Goal: Navigation & Orientation: Find specific page/section

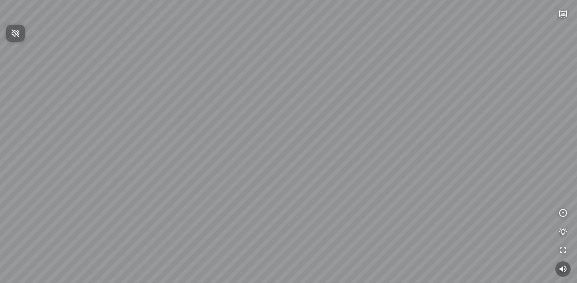
click at [564, 15] on div at bounding box center [288, 141] width 577 height 283
drag, startPoint x: 334, startPoint y: 195, endPoint x: 205, endPoint y: 130, distance: 144.2
click at [172, 153] on div "Tổng thể The Sea [GEOGRAPHIC_DATA] [GEOGRAPHIC_DATA]" at bounding box center [288, 141] width 577 height 283
drag, startPoint x: 279, startPoint y: 74, endPoint x: 204, endPoint y: 59, distance: 77.4
click at [204, 59] on div "Tổng thể The Sea [GEOGRAPHIC_DATA] [GEOGRAPHIC_DATA]" at bounding box center [288, 141] width 577 height 283
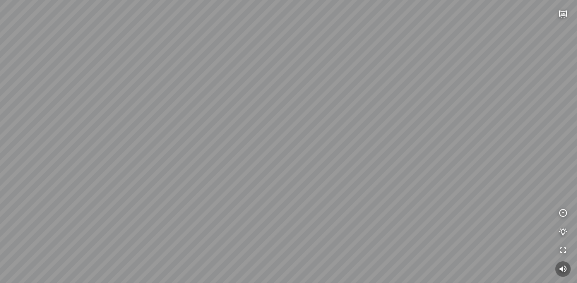
click at [385, 49] on div "Tổng thể The Sea [GEOGRAPHIC_DATA] [GEOGRAPHIC_DATA]" at bounding box center [288, 141] width 577 height 283
drag, startPoint x: 413, startPoint y: 175, endPoint x: 363, endPoint y: 183, distance: 50.7
click at [363, 183] on div "Tổng thể The Sea [GEOGRAPHIC_DATA] [GEOGRAPHIC_DATA]" at bounding box center [288, 141] width 577 height 283
click at [565, 212] on icon "button" at bounding box center [563, 213] width 9 height 9
drag, startPoint x: 379, startPoint y: 167, endPoint x: 212, endPoint y: 174, distance: 166.2
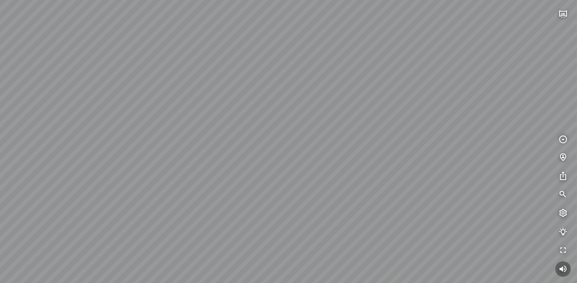
click at [209, 176] on div "Tổng thể The Sea [GEOGRAPHIC_DATA] [GEOGRAPHIC_DATA]" at bounding box center [288, 141] width 577 height 283
click at [357, 74] on div "Light Tower" at bounding box center [359, 71] width 33 height 8
drag, startPoint x: 36, startPoint y: 183, endPoint x: 189, endPoint y: 215, distance: 156.5
click at [189, 215] on div "[GEOGRAPHIC_DATA] [GEOGRAPHIC_DATA] [GEOGRAPHIC_DATA] The Wind" at bounding box center [288, 141] width 577 height 283
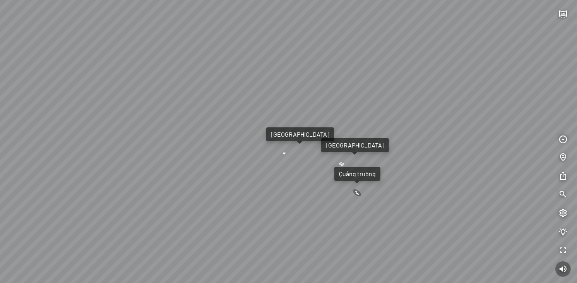
click at [358, 175] on div "Quảng trường" at bounding box center [357, 174] width 37 height 8
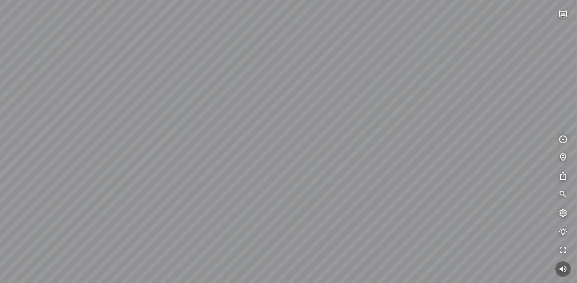
drag, startPoint x: 349, startPoint y: 202, endPoint x: 331, endPoint y: 132, distance: 72.2
click at [331, 132] on div "Light Tower [GEOGRAPHIC_DATA] Tổng thể [GEOGRAPHIC_DATA] [GEOGRAPHIC_DATA] Phố …" at bounding box center [288, 141] width 577 height 283
drag, startPoint x: 327, startPoint y: 196, endPoint x: 325, endPoint y: 150, distance: 45.7
click at [325, 150] on div "Light Tower [GEOGRAPHIC_DATA] Tổng thể [GEOGRAPHIC_DATA] [GEOGRAPHIC_DATA] Phố …" at bounding box center [288, 141] width 577 height 283
drag, startPoint x: 332, startPoint y: 184, endPoint x: 334, endPoint y: 167, distance: 17.1
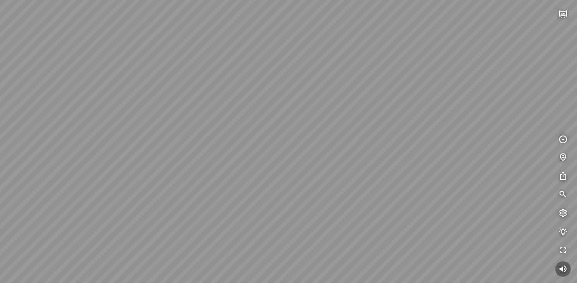
click at [334, 167] on div "Light Tower [GEOGRAPHIC_DATA] Tổng thể [GEOGRAPHIC_DATA] [GEOGRAPHIC_DATA] Phố …" at bounding box center [288, 141] width 577 height 283
drag, startPoint x: 443, startPoint y: 173, endPoint x: 468, endPoint y: 195, distance: 33.2
click at [468, 195] on div "Light Tower [GEOGRAPHIC_DATA] Tổng thể [GEOGRAPHIC_DATA] [GEOGRAPHIC_DATA] Phố …" at bounding box center [288, 141] width 577 height 283
drag, startPoint x: 279, startPoint y: 239, endPoint x: 277, endPoint y: 224, distance: 14.8
click at [277, 224] on div "Light Tower [GEOGRAPHIC_DATA] Tổng thể [GEOGRAPHIC_DATA] [GEOGRAPHIC_DATA] Phố …" at bounding box center [288, 141] width 577 height 283
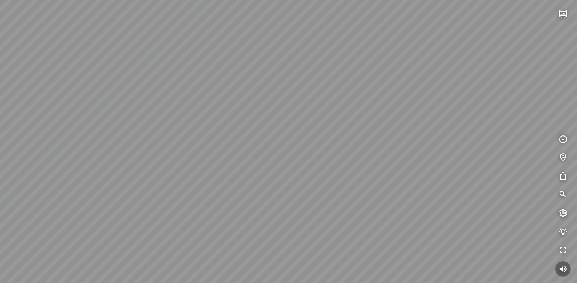
drag, startPoint x: 358, startPoint y: 49, endPoint x: 370, endPoint y: 119, distance: 70.7
click at [370, 119] on div "Light Tower [GEOGRAPHIC_DATA] Tổng thể [GEOGRAPHIC_DATA] [GEOGRAPHIC_DATA] Phố …" at bounding box center [288, 141] width 577 height 283
drag, startPoint x: 361, startPoint y: 192, endPoint x: 225, endPoint y: 172, distance: 137.8
click at [226, 172] on div "Light Tower [GEOGRAPHIC_DATA] Tổng thể [GEOGRAPHIC_DATA] [GEOGRAPHIC_DATA] Phố …" at bounding box center [288, 141] width 577 height 283
drag, startPoint x: 415, startPoint y: 174, endPoint x: 224, endPoint y: 148, distance: 192.2
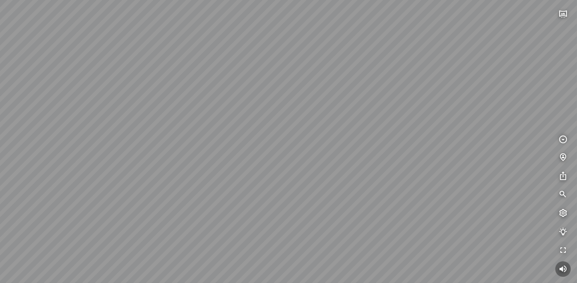
click at [224, 148] on div "Light Tower [GEOGRAPHIC_DATA] Tổng thể [GEOGRAPHIC_DATA] [GEOGRAPHIC_DATA] Phố …" at bounding box center [288, 141] width 577 height 283
drag, startPoint x: 331, startPoint y: 101, endPoint x: 254, endPoint y: 99, distance: 77.4
click at [254, 99] on div "Light Tower [GEOGRAPHIC_DATA] Tổng thể [GEOGRAPHIC_DATA] [GEOGRAPHIC_DATA] Phố …" at bounding box center [288, 141] width 577 height 283
drag, startPoint x: 319, startPoint y: 92, endPoint x: 285, endPoint y: 139, distance: 58.2
click at [285, 139] on div "Light Tower [GEOGRAPHIC_DATA] Tổng thể [GEOGRAPHIC_DATA] [GEOGRAPHIC_DATA] Phố …" at bounding box center [288, 141] width 577 height 283
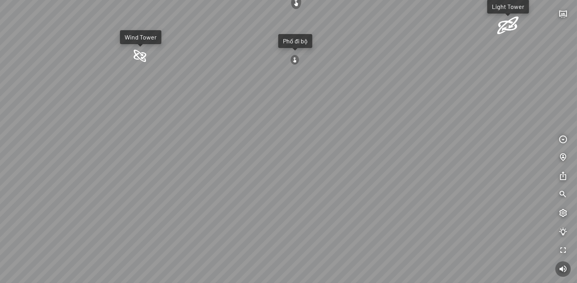
click at [134, 111] on div "Light Tower [GEOGRAPHIC_DATA] Tổng thể [GEOGRAPHIC_DATA] [GEOGRAPHIC_DATA] Phố …" at bounding box center [288, 141] width 577 height 283
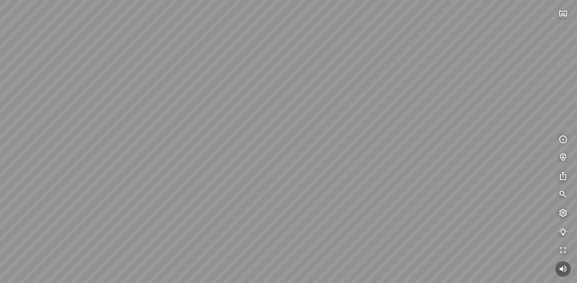
drag, startPoint x: 363, startPoint y: 173, endPoint x: 463, endPoint y: 178, distance: 99.6
click at [463, 178] on div "Light Tower [GEOGRAPHIC_DATA] Tổng thể [GEOGRAPHIC_DATA] [GEOGRAPHIC_DATA] Phố …" at bounding box center [288, 141] width 577 height 283
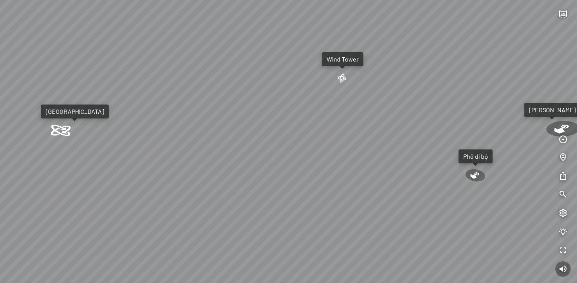
drag, startPoint x: 366, startPoint y: 123, endPoint x: 396, endPoint y: 137, distance: 33.1
click at [413, 128] on div "Light Tower [GEOGRAPHIC_DATA] Tổng thể [GEOGRAPHIC_DATA] [GEOGRAPHIC_DATA] Phố …" at bounding box center [288, 141] width 577 height 283
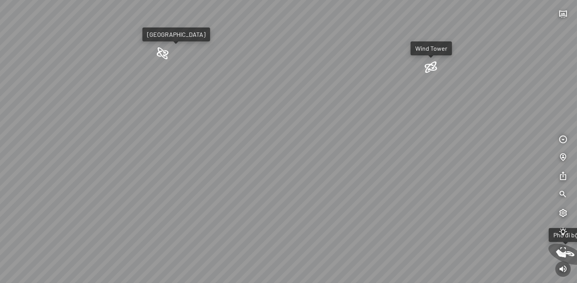
drag, startPoint x: 333, startPoint y: 149, endPoint x: 386, endPoint y: 121, distance: 60.2
click at [387, 120] on div "Light Tower [GEOGRAPHIC_DATA] Tổng thể [GEOGRAPHIC_DATA] [GEOGRAPHIC_DATA] Phố …" at bounding box center [288, 141] width 577 height 283
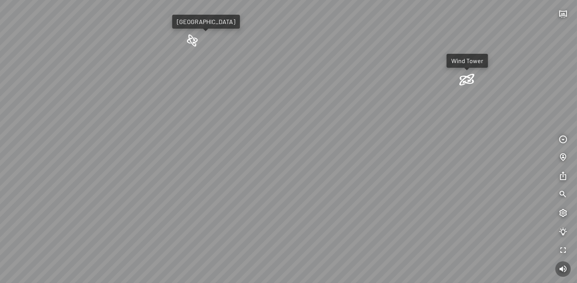
drag, startPoint x: 318, startPoint y: 137, endPoint x: 351, endPoint y: 117, distance: 39.0
click at [351, 117] on div "Light Tower [GEOGRAPHIC_DATA] Tổng thể [GEOGRAPHIC_DATA] [GEOGRAPHIC_DATA] Phố …" at bounding box center [288, 141] width 577 height 283
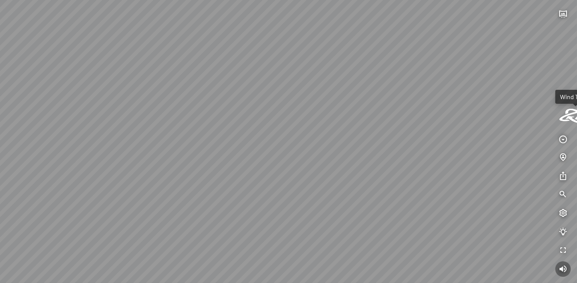
drag, startPoint x: 298, startPoint y: 133, endPoint x: 333, endPoint y: 114, distance: 39.1
click at [333, 114] on div "Light Tower [GEOGRAPHIC_DATA] Tổng thể [GEOGRAPHIC_DATA] [GEOGRAPHIC_DATA] Phố …" at bounding box center [288, 141] width 577 height 283
drag, startPoint x: 299, startPoint y: 122, endPoint x: 394, endPoint y: 125, distance: 95.3
click at [394, 125] on div "Light Tower [GEOGRAPHIC_DATA] Tổng thể [GEOGRAPHIC_DATA] [GEOGRAPHIC_DATA] Phố …" at bounding box center [288, 141] width 577 height 283
drag, startPoint x: 347, startPoint y: 134, endPoint x: 353, endPoint y: 134, distance: 6.2
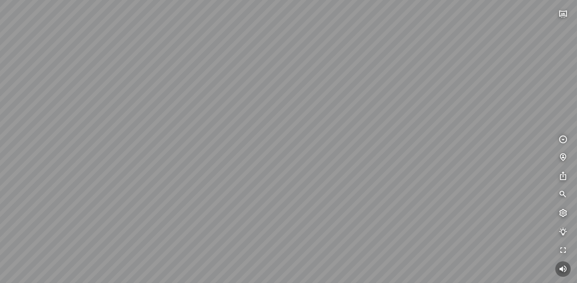
click at [353, 134] on div "Light Tower [GEOGRAPHIC_DATA] Tổng thể [GEOGRAPHIC_DATA] [GEOGRAPHIC_DATA] Phố …" at bounding box center [288, 141] width 577 height 283
click at [562, 267] on icon "button" at bounding box center [563, 268] width 9 height 9
drag, startPoint x: 416, startPoint y: 212, endPoint x: 423, endPoint y: 195, distance: 18.0
click at [423, 195] on div "Light Tower [GEOGRAPHIC_DATA] Tổng thể [GEOGRAPHIC_DATA] [GEOGRAPHIC_DATA] Phố …" at bounding box center [288, 141] width 577 height 283
drag, startPoint x: 370, startPoint y: 127, endPoint x: 356, endPoint y: 106, distance: 24.4
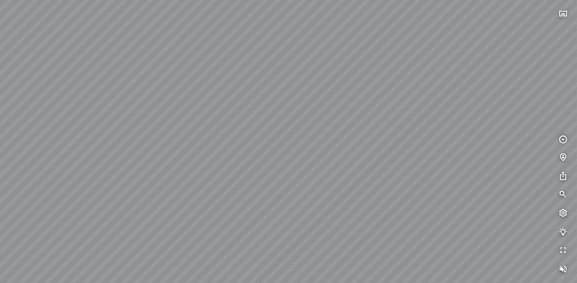
click at [356, 106] on div "Light Tower [GEOGRAPHIC_DATA] Tổng thể [GEOGRAPHIC_DATA] [GEOGRAPHIC_DATA] Phố …" at bounding box center [288, 141] width 577 height 283
drag, startPoint x: 336, startPoint y: 59, endPoint x: 343, endPoint y: 98, distance: 39.6
click at [343, 98] on div "Light Tower [GEOGRAPHIC_DATA] Tổng thể [GEOGRAPHIC_DATA] [GEOGRAPHIC_DATA] Phố …" at bounding box center [288, 141] width 577 height 283
click at [386, 77] on div "Light Tower [GEOGRAPHIC_DATA] Tổng thể [GEOGRAPHIC_DATA] [GEOGRAPHIC_DATA] Phố …" at bounding box center [288, 141] width 577 height 283
drag, startPoint x: 368, startPoint y: 44, endPoint x: 362, endPoint y: 75, distance: 31.4
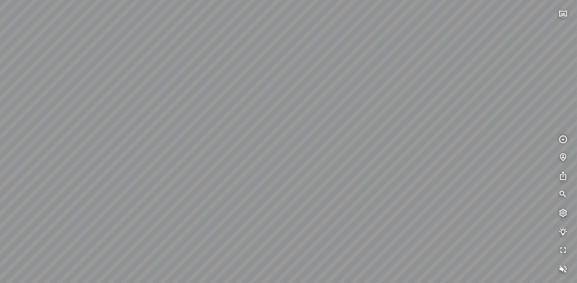
click at [362, 75] on div "Light Tower [GEOGRAPHIC_DATA] Tổng thể [GEOGRAPHIC_DATA] [GEOGRAPHIC_DATA] Phố …" at bounding box center [288, 141] width 577 height 283
drag, startPoint x: 296, startPoint y: 45, endPoint x: 289, endPoint y: 39, distance: 8.8
click at [289, 39] on div "Light Tower [GEOGRAPHIC_DATA] Tổng thể [GEOGRAPHIC_DATA] [GEOGRAPHIC_DATA] Phố …" at bounding box center [288, 141] width 577 height 283
drag, startPoint x: 334, startPoint y: 209, endPoint x: 338, endPoint y: 151, distance: 58.5
click at [338, 151] on div "Light Tower [GEOGRAPHIC_DATA] Tổng thể [GEOGRAPHIC_DATA] [GEOGRAPHIC_DATA] Phố …" at bounding box center [288, 141] width 577 height 283
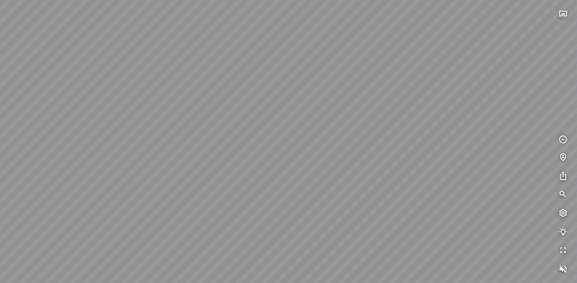
click at [324, 157] on div "Light Tower [GEOGRAPHIC_DATA] Tổng thể [GEOGRAPHIC_DATA] [GEOGRAPHIC_DATA] Phố …" at bounding box center [288, 141] width 577 height 283
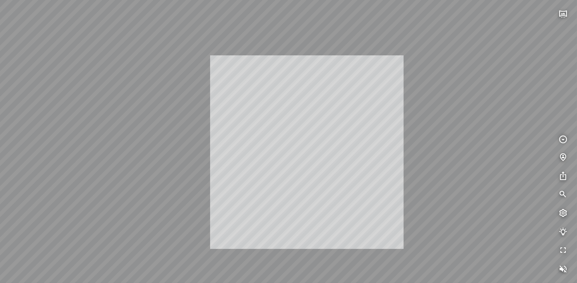
click at [325, 150] on div "Light Tower [GEOGRAPHIC_DATA] Tổng thể [GEOGRAPHIC_DATA] [GEOGRAPHIC_DATA] Phố …" at bounding box center [288, 141] width 577 height 283
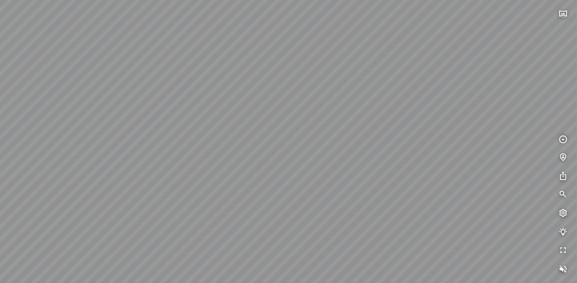
drag, startPoint x: 346, startPoint y: 197, endPoint x: 338, endPoint y: 198, distance: 8.9
click at [338, 198] on div "Light Tower [GEOGRAPHIC_DATA] Tổng thể [GEOGRAPHIC_DATA] [GEOGRAPHIC_DATA] Phố …" at bounding box center [288, 141] width 577 height 283
drag, startPoint x: 290, startPoint y: 124, endPoint x: 502, endPoint y: 261, distance: 252.8
click at [510, 263] on div "Light Tower [GEOGRAPHIC_DATA] Tổng thể [GEOGRAPHIC_DATA] [GEOGRAPHIC_DATA] Phố …" at bounding box center [288, 141] width 577 height 283
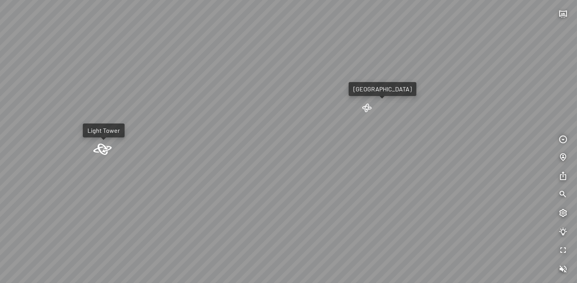
click at [314, 204] on div "Light Tower [GEOGRAPHIC_DATA] Tổng thể [GEOGRAPHIC_DATA] [GEOGRAPHIC_DATA] Phố …" at bounding box center [288, 141] width 577 height 283
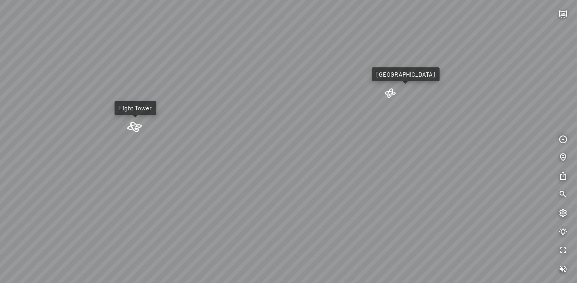
drag, startPoint x: 331, startPoint y: 187, endPoint x: 447, endPoint y: 178, distance: 116.5
click at [442, 178] on div "Light Tower [GEOGRAPHIC_DATA] Tổng thể [GEOGRAPHIC_DATA] [GEOGRAPHIC_DATA] Phố …" at bounding box center [288, 141] width 577 height 283
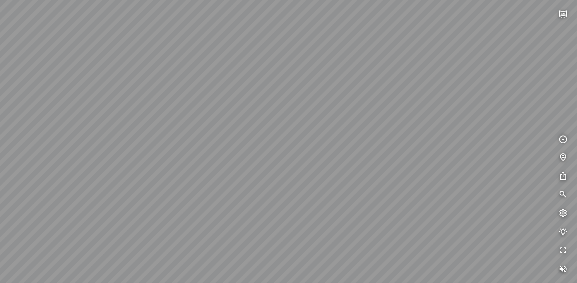
drag, startPoint x: 304, startPoint y: 183, endPoint x: 409, endPoint y: 211, distance: 108.7
click at [409, 211] on div "Light Tower [GEOGRAPHIC_DATA] Tổng thể [GEOGRAPHIC_DATA] [GEOGRAPHIC_DATA] Phố …" at bounding box center [288, 141] width 577 height 283
drag, startPoint x: 270, startPoint y: 215, endPoint x: 298, endPoint y: 137, distance: 83.0
click at [298, 137] on div "Light Tower [GEOGRAPHIC_DATA] Tổng thể [GEOGRAPHIC_DATA] [GEOGRAPHIC_DATA] Phố …" at bounding box center [288, 141] width 577 height 283
drag, startPoint x: 267, startPoint y: 164, endPoint x: 365, endPoint y: 125, distance: 105.7
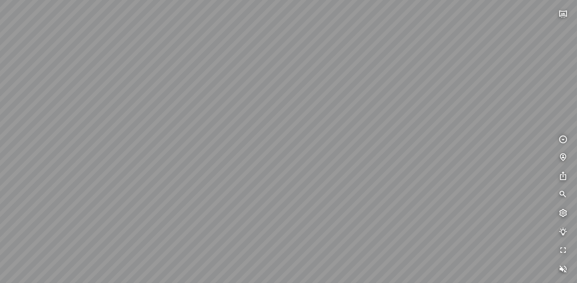
click at [365, 125] on div "Light Tower [GEOGRAPHIC_DATA] Tổng thể [GEOGRAPHIC_DATA] [GEOGRAPHIC_DATA] Phố …" at bounding box center [288, 141] width 577 height 283
drag, startPoint x: 263, startPoint y: 162, endPoint x: 360, endPoint y: 116, distance: 106.8
click at [360, 116] on div "Light Tower [GEOGRAPHIC_DATA] Tổng thể [GEOGRAPHIC_DATA] [GEOGRAPHIC_DATA] Phố …" at bounding box center [288, 141] width 577 height 283
drag, startPoint x: 252, startPoint y: 127, endPoint x: 292, endPoint y: 180, distance: 66.7
click at [292, 180] on div "Light Tower [GEOGRAPHIC_DATA] Tổng thể [GEOGRAPHIC_DATA] [GEOGRAPHIC_DATA] Phố …" at bounding box center [288, 141] width 577 height 283
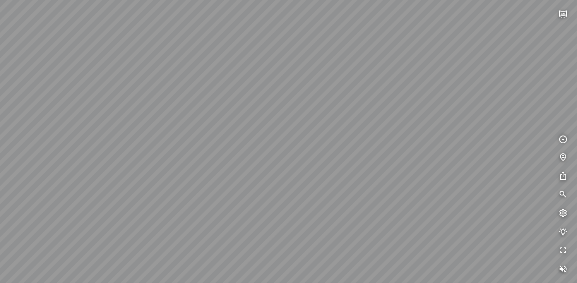
drag, startPoint x: 303, startPoint y: 124, endPoint x: 339, endPoint y: 85, distance: 52.6
click at [339, 85] on div "Light Tower [GEOGRAPHIC_DATA] Tổng thể [GEOGRAPHIC_DATA] [GEOGRAPHIC_DATA] Phố …" at bounding box center [288, 141] width 577 height 283
drag, startPoint x: 299, startPoint y: 149, endPoint x: 515, endPoint y: 148, distance: 216.4
click at [515, 148] on div "Light Tower [GEOGRAPHIC_DATA] Tổng thể [GEOGRAPHIC_DATA] [GEOGRAPHIC_DATA] Phố …" at bounding box center [288, 141] width 577 height 283
drag, startPoint x: 292, startPoint y: 141, endPoint x: 422, endPoint y: 125, distance: 130.2
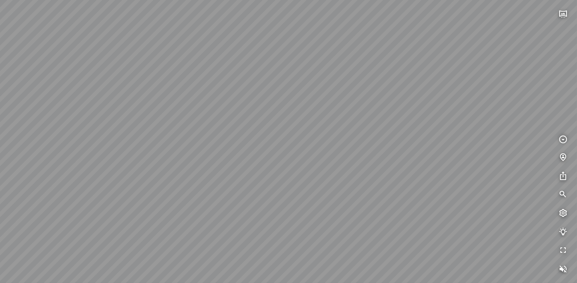
click at [422, 125] on div "Light Tower [GEOGRAPHIC_DATA] Tổng thể [GEOGRAPHIC_DATA] [GEOGRAPHIC_DATA] Phố …" at bounding box center [288, 141] width 577 height 283
drag, startPoint x: 351, startPoint y: 140, endPoint x: 310, endPoint y: 79, distance: 74.1
click at [310, 79] on div "Light Tower [GEOGRAPHIC_DATA] Tổng thể [GEOGRAPHIC_DATA] [GEOGRAPHIC_DATA] Phố …" at bounding box center [288, 141] width 577 height 283
drag, startPoint x: 430, startPoint y: 122, endPoint x: 452, endPoint y: 71, distance: 56.0
click at [452, 71] on div "Light Tower [GEOGRAPHIC_DATA] Tổng thể [GEOGRAPHIC_DATA] [GEOGRAPHIC_DATA] Phố …" at bounding box center [288, 141] width 577 height 283
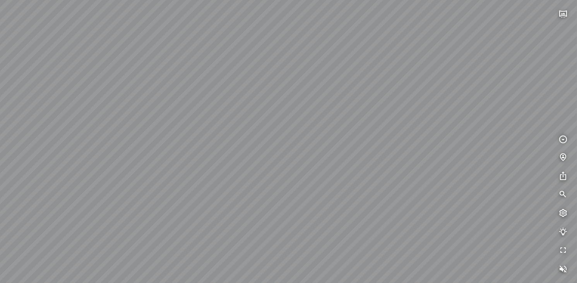
drag, startPoint x: 350, startPoint y: 132, endPoint x: 358, endPoint y: 105, distance: 27.8
click at [358, 105] on div "Light Tower [GEOGRAPHIC_DATA] Tổng thể [GEOGRAPHIC_DATA] [GEOGRAPHIC_DATA] Phố …" at bounding box center [288, 141] width 577 height 283
drag, startPoint x: 354, startPoint y: 101, endPoint x: 356, endPoint y: 95, distance: 6.8
click at [356, 95] on div "Light Tower [GEOGRAPHIC_DATA] Tổng thể [GEOGRAPHIC_DATA] [GEOGRAPHIC_DATA] Phố …" at bounding box center [288, 141] width 577 height 283
drag, startPoint x: 256, startPoint y: 90, endPoint x: 259, endPoint y: 178, distance: 87.9
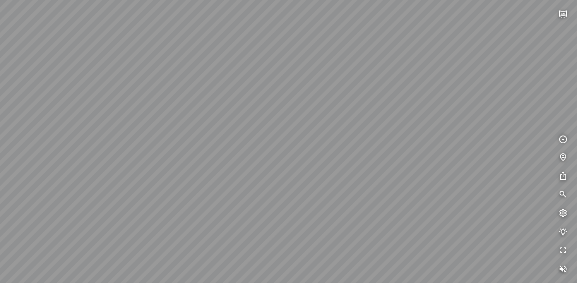
click at [259, 178] on div "Light Tower [GEOGRAPHIC_DATA] Tổng thể [GEOGRAPHIC_DATA] [GEOGRAPHIC_DATA] Phố …" at bounding box center [288, 141] width 577 height 283
drag, startPoint x: 382, startPoint y: 221, endPoint x: 377, endPoint y: 128, distance: 93.0
click at [378, 130] on div "Light Tower [GEOGRAPHIC_DATA] Tổng thể [GEOGRAPHIC_DATA] [GEOGRAPHIC_DATA] Phố …" at bounding box center [288, 141] width 577 height 283
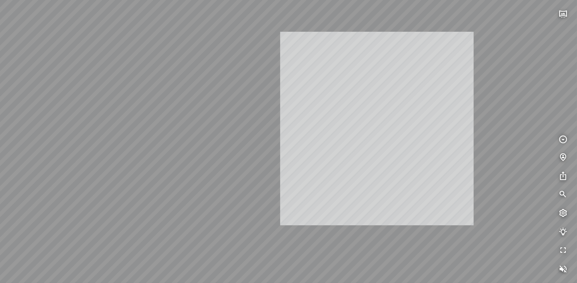
click at [390, 125] on div "Light Tower [GEOGRAPHIC_DATA] Tổng thể [GEOGRAPHIC_DATA] [GEOGRAPHIC_DATA] Phố …" at bounding box center [288, 141] width 577 height 283
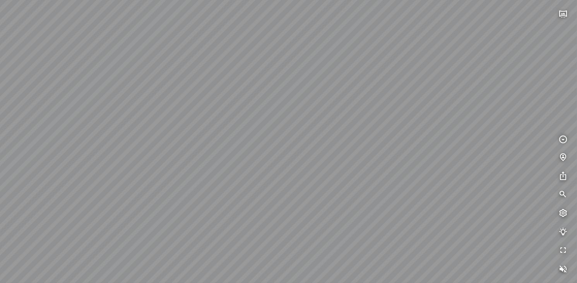
drag, startPoint x: 319, startPoint y: 88, endPoint x: 330, endPoint y: 82, distance: 12.8
click at [330, 82] on div "Light Tower [GEOGRAPHIC_DATA] Tổng thể [GEOGRAPHIC_DATA] [GEOGRAPHIC_DATA] Phố …" at bounding box center [288, 141] width 577 height 283
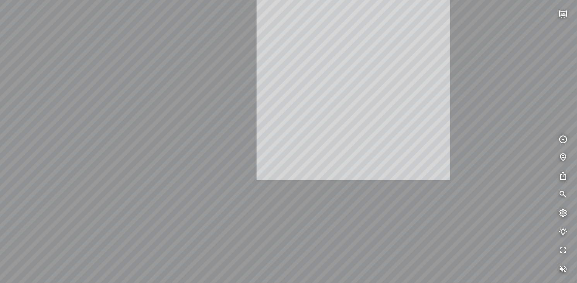
click at [359, 84] on div "Light Tower [GEOGRAPHIC_DATA] Tổng thể [GEOGRAPHIC_DATA] [GEOGRAPHIC_DATA] Phố …" at bounding box center [288, 141] width 577 height 283
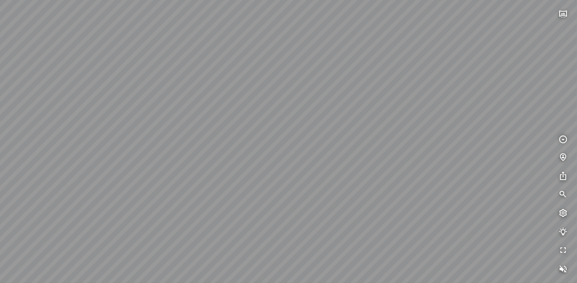
drag, startPoint x: 303, startPoint y: 72, endPoint x: 310, endPoint y: 71, distance: 6.8
click at [310, 71] on div "Light Tower [GEOGRAPHIC_DATA] Tổng thể [GEOGRAPHIC_DATA] [GEOGRAPHIC_DATA] Phố …" at bounding box center [288, 141] width 577 height 283
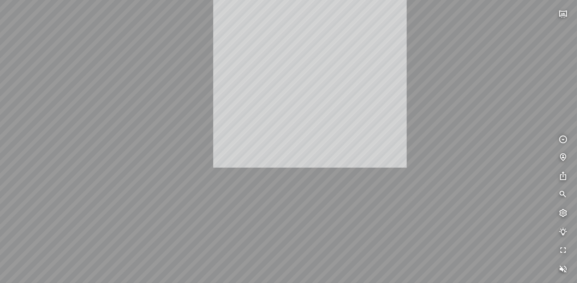
click at [312, 58] on div "Light Tower [GEOGRAPHIC_DATA] Tổng thể [GEOGRAPHIC_DATA] [GEOGRAPHIC_DATA] Phố …" at bounding box center [288, 141] width 577 height 283
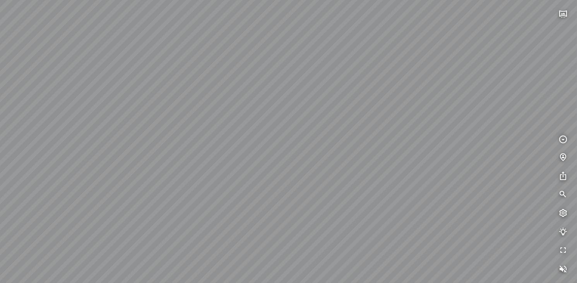
drag, startPoint x: 298, startPoint y: 148, endPoint x: 301, endPoint y: 123, distance: 24.6
click at [301, 123] on div "Light Tower [GEOGRAPHIC_DATA] Tổng thể [GEOGRAPHIC_DATA] [GEOGRAPHIC_DATA] Phố …" at bounding box center [288, 141] width 577 height 283
drag, startPoint x: 382, startPoint y: 90, endPoint x: 386, endPoint y: 70, distance: 20.0
click at [386, 70] on div "Light Tower [GEOGRAPHIC_DATA] Tổng thể [GEOGRAPHIC_DATA] [GEOGRAPHIC_DATA] Phố …" at bounding box center [288, 141] width 577 height 283
drag, startPoint x: 297, startPoint y: 48, endPoint x: 290, endPoint y: 152, distance: 104.0
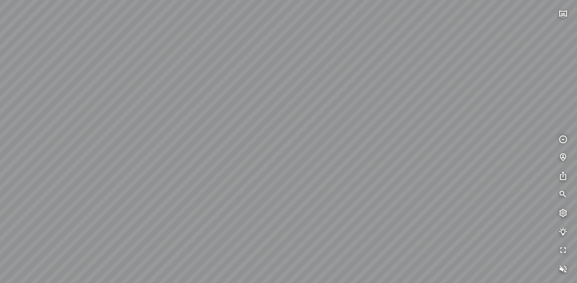
click at [290, 152] on div "Light Tower [GEOGRAPHIC_DATA] Tổng thể [GEOGRAPHIC_DATA] [GEOGRAPHIC_DATA] Phố …" at bounding box center [288, 141] width 577 height 283
drag, startPoint x: 290, startPoint y: 182, endPoint x: 300, endPoint y: 138, distance: 45.5
click at [300, 140] on div "Light Tower [GEOGRAPHIC_DATA] Tổng thể [GEOGRAPHIC_DATA] [GEOGRAPHIC_DATA] Phố …" at bounding box center [288, 141] width 577 height 283
drag, startPoint x: 302, startPoint y: 181, endPoint x: 292, endPoint y: 112, distance: 69.2
click at [292, 112] on div "Light Tower [GEOGRAPHIC_DATA] Tổng thể [GEOGRAPHIC_DATA] [GEOGRAPHIC_DATA] Phố …" at bounding box center [288, 141] width 577 height 283
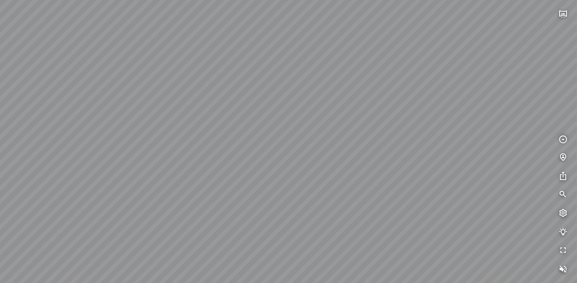
drag, startPoint x: 408, startPoint y: 182, endPoint x: 408, endPoint y: 159, distance: 23.2
click at [408, 159] on div "Light Tower [GEOGRAPHIC_DATA] Tổng thể [GEOGRAPHIC_DATA] [GEOGRAPHIC_DATA] Phố …" at bounding box center [288, 141] width 577 height 283
drag, startPoint x: 336, startPoint y: 79, endPoint x: 336, endPoint y: 188, distance: 108.4
click at [345, 200] on div "Light Tower [GEOGRAPHIC_DATA] Tổng thể [GEOGRAPHIC_DATA] [GEOGRAPHIC_DATA] Phố …" at bounding box center [288, 141] width 577 height 283
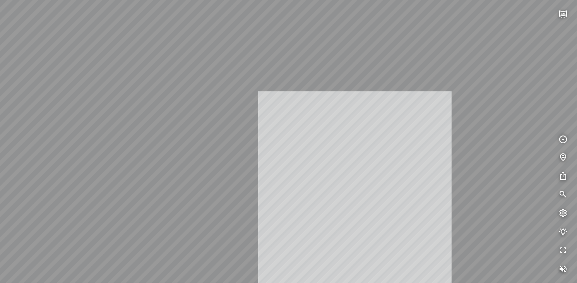
click at [357, 141] on div "Light Tower [GEOGRAPHIC_DATA] Tổng thể [GEOGRAPHIC_DATA] [GEOGRAPHIC_DATA] Phố …" at bounding box center [288, 141] width 577 height 283
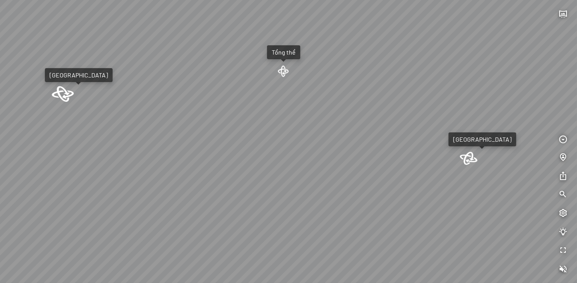
drag, startPoint x: 330, startPoint y: 214, endPoint x: 329, endPoint y: 158, distance: 56.1
click at [329, 175] on div "Light Tower [GEOGRAPHIC_DATA] Tổng thể [GEOGRAPHIC_DATA] [GEOGRAPHIC_DATA] Phố …" at bounding box center [288, 141] width 577 height 283
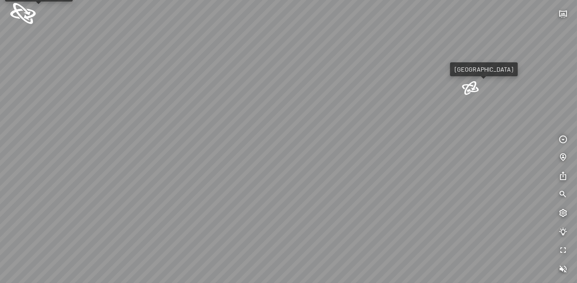
drag, startPoint x: 328, startPoint y: 194, endPoint x: 328, endPoint y: 150, distance: 43.4
click at [328, 168] on div "Light Tower [GEOGRAPHIC_DATA] Tổng thể [GEOGRAPHIC_DATA] [GEOGRAPHIC_DATA] Phố …" at bounding box center [288, 141] width 577 height 283
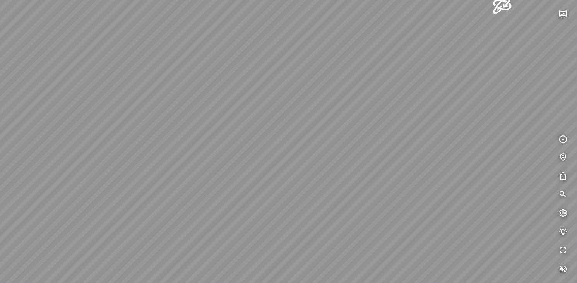
drag, startPoint x: 328, startPoint y: 185, endPoint x: 329, endPoint y: 163, distance: 22.1
click at [329, 163] on div "Light Tower [GEOGRAPHIC_DATA] Tổng thể [GEOGRAPHIC_DATA] [GEOGRAPHIC_DATA] Phố …" at bounding box center [288, 141] width 577 height 283
click at [327, 157] on div "Light Tower [GEOGRAPHIC_DATA] Tổng thể [GEOGRAPHIC_DATA] [GEOGRAPHIC_DATA] Phố …" at bounding box center [288, 141] width 577 height 283
drag, startPoint x: 315, startPoint y: 186, endPoint x: 315, endPoint y: 156, distance: 30.6
click at [315, 156] on div "Light Tower [GEOGRAPHIC_DATA] Tổng thể [GEOGRAPHIC_DATA] [GEOGRAPHIC_DATA] Phố …" at bounding box center [288, 141] width 577 height 283
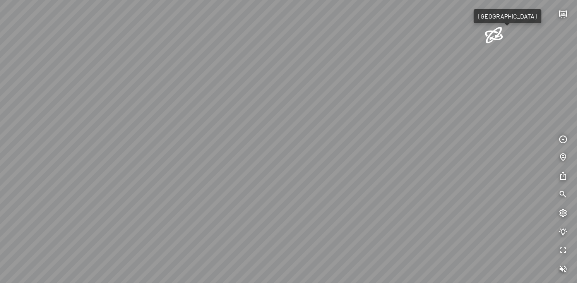
drag, startPoint x: 237, startPoint y: 145, endPoint x: 237, endPoint y: 259, distance: 113.8
click at [237, 259] on div "Light Tower [GEOGRAPHIC_DATA] Tổng thể [GEOGRAPHIC_DATA] [GEOGRAPHIC_DATA] Phố …" at bounding box center [288, 141] width 577 height 283
drag, startPoint x: 370, startPoint y: 175, endPoint x: 427, endPoint y: 108, distance: 87.3
click at [432, 100] on div "Light Tower [GEOGRAPHIC_DATA] Tổng thể [GEOGRAPHIC_DATA] [GEOGRAPHIC_DATA] Phố …" at bounding box center [288, 141] width 577 height 283
drag, startPoint x: 266, startPoint y: 130, endPoint x: 400, endPoint y: 108, distance: 135.3
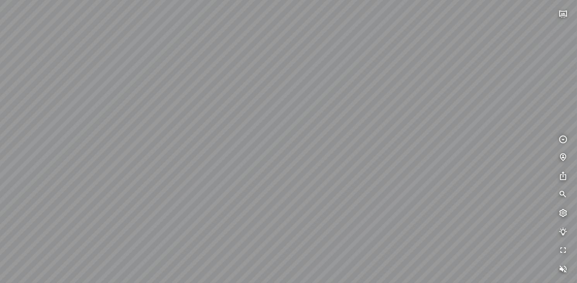
click at [401, 107] on div "Light Tower [GEOGRAPHIC_DATA] Tổng thể [GEOGRAPHIC_DATA] [GEOGRAPHIC_DATA] Phố …" at bounding box center [288, 141] width 577 height 283
drag, startPoint x: 256, startPoint y: 113, endPoint x: 355, endPoint y: 116, distance: 98.7
click at [355, 116] on div "Light Tower [GEOGRAPHIC_DATA] Tổng thể [GEOGRAPHIC_DATA] [GEOGRAPHIC_DATA] Phố …" at bounding box center [288, 141] width 577 height 283
drag, startPoint x: 215, startPoint y: 114, endPoint x: 348, endPoint y: 202, distance: 159.4
click at [348, 202] on div "Light Tower [GEOGRAPHIC_DATA] Tổng thể [GEOGRAPHIC_DATA] [GEOGRAPHIC_DATA] Phố …" at bounding box center [288, 141] width 577 height 283
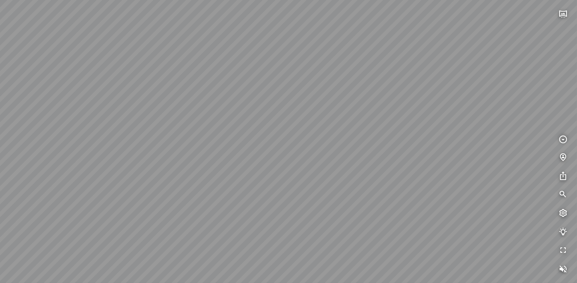
drag, startPoint x: 186, startPoint y: 134, endPoint x: 251, endPoint y: 164, distance: 71.5
click at [251, 164] on div "Light Tower [GEOGRAPHIC_DATA] Tổng thể [GEOGRAPHIC_DATA] [GEOGRAPHIC_DATA] Phố …" at bounding box center [288, 141] width 577 height 283
drag, startPoint x: 254, startPoint y: 179, endPoint x: 300, endPoint y: 127, distance: 69.7
click at [300, 126] on div "Light Tower [GEOGRAPHIC_DATA] Tổng thể [GEOGRAPHIC_DATA] [GEOGRAPHIC_DATA] Phố …" at bounding box center [288, 141] width 577 height 283
drag, startPoint x: 243, startPoint y: 107, endPoint x: 247, endPoint y: 160, distance: 52.8
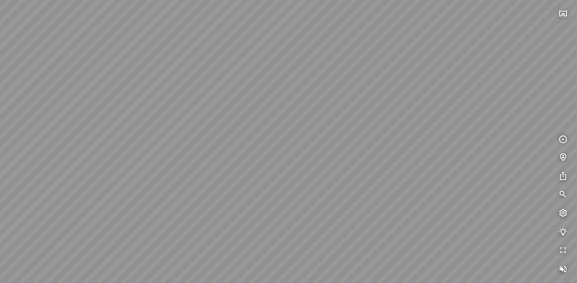
click at [247, 160] on div "Light Tower [GEOGRAPHIC_DATA] Tổng thể [GEOGRAPHIC_DATA] [GEOGRAPHIC_DATA] Phố …" at bounding box center [288, 141] width 577 height 283
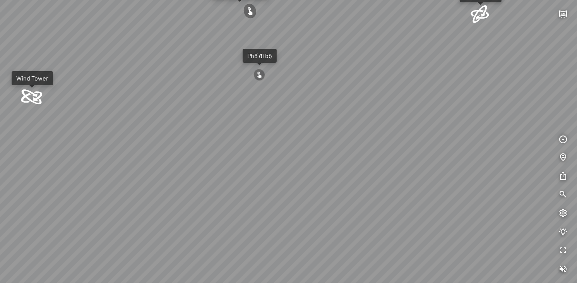
drag, startPoint x: 308, startPoint y: 137, endPoint x: 319, endPoint y: 81, distance: 57.2
click at [317, 85] on div "Light Tower [GEOGRAPHIC_DATA] Tổng thể [GEOGRAPHIC_DATA] [GEOGRAPHIC_DATA] Phố …" at bounding box center [288, 141] width 577 height 283
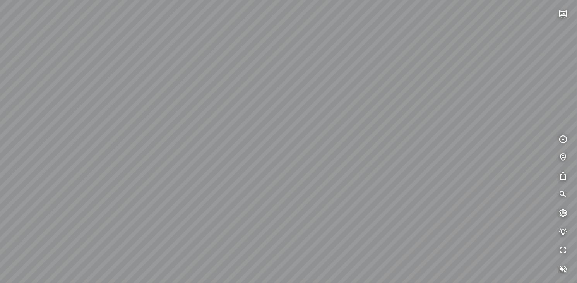
drag, startPoint x: 300, startPoint y: 158, endPoint x: 315, endPoint y: 112, distance: 48.2
click at [315, 112] on div "Light Tower [GEOGRAPHIC_DATA] Tổng thể [GEOGRAPHIC_DATA] [GEOGRAPHIC_DATA] Phố …" at bounding box center [288, 141] width 577 height 283
drag, startPoint x: 298, startPoint y: 84, endPoint x: 279, endPoint y: 125, distance: 44.9
click at [307, 142] on div "Light Tower [GEOGRAPHIC_DATA] Tổng thể [GEOGRAPHIC_DATA] [GEOGRAPHIC_DATA] Phố …" at bounding box center [288, 141] width 577 height 283
drag, startPoint x: 305, startPoint y: 74, endPoint x: 356, endPoint y: 106, distance: 60.5
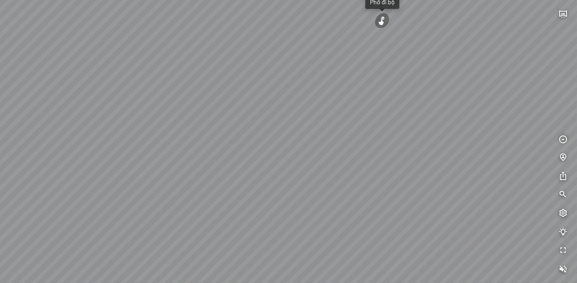
click at [353, 103] on div "Light Tower [GEOGRAPHIC_DATA] Tổng thể [GEOGRAPHIC_DATA] [GEOGRAPHIC_DATA] Phố …" at bounding box center [288, 141] width 577 height 283
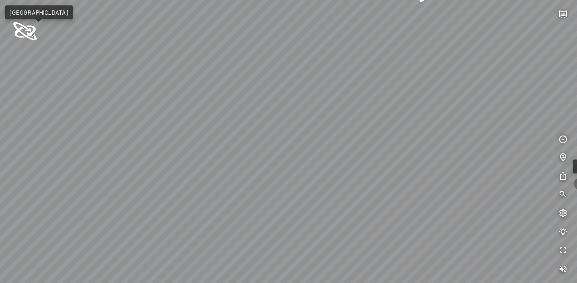
drag, startPoint x: 350, startPoint y: 77, endPoint x: 384, endPoint y: 86, distance: 34.7
click at [393, 80] on div "Light Tower [GEOGRAPHIC_DATA] Tổng thể [GEOGRAPHIC_DATA] [GEOGRAPHIC_DATA] Phố …" at bounding box center [288, 141] width 577 height 283
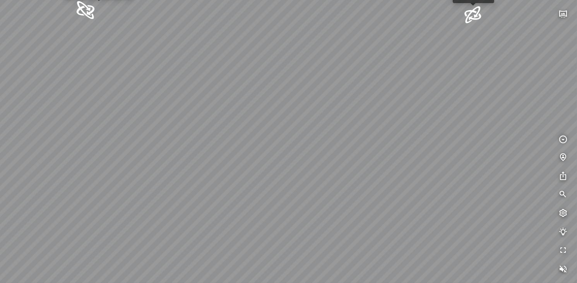
drag, startPoint x: 303, startPoint y: 66, endPoint x: 319, endPoint y: 64, distance: 16.4
click at [315, 64] on div "Light Tower [GEOGRAPHIC_DATA] Tổng thể [GEOGRAPHIC_DATA] [GEOGRAPHIC_DATA] Phố …" at bounding box center [288, 141] width 577 height 283
drag, startPoint x: 263, startPoint y: 115, endPoint x: 357, endPoint y: 105, distance: 95.0
click at [357, 105] on div "Light Tower [GEOGRAPHIC_DATA] Tổng thể [GEOGRAPHIC_DATA] [GEOGRAPHIC_DATA] Phố …" at bounding box center [288, 141] width 577 height 283
drag, startPoint x: 292, startPoint y: 74, endPoint x: 373, endPoint y: 45, distance: 85.8
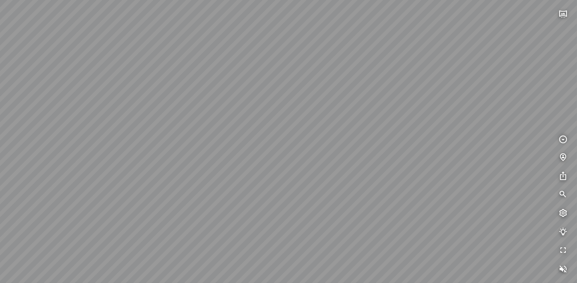
click at [373, 45] on div "Light Tower [GEOGRAPHIC_DATA] Tổng thể [GEOGRAPHIC_DATA] [GEOGRAPHIC_DATA] Phố …" at bounding box center [288, 141] width 577 height 283
drag, startPoint x: 333, startPoint y: 84, endPoint x: 340, endPoint y: 24, distance: 60.8
click at [339, 24] on div "Light Tower [GEOGRAPHIC_DATA] Tổng thể [GEOGRAPHIC_DATA] [GEOGRAPHIC_DATA] Phố …" at bounding box center [288, 141] width 577 height 283
drag, startPoint x: 268, startPoint y: 80, endPoint x: 398, endPoint y: 87, distance: 129.9
click at [394, 87] on div "Light Tower [GEOGRAPHIC_DATA] Tổng thể [GEOGRAPHIC_DATA] [GEOGRAPHIC_DATA] Phố …" at bounding box center [288, 141] width 577 height 283
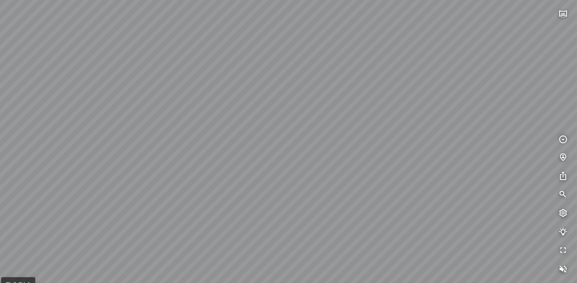
drag, startPoint x: 227, startPoint y: 135, endPoint x: 311, endPoint y: 131, distance: 84.5
click at [311, 130] on div "Light Tower [GEOGRAPHIC_DATA] Tổng thể [GEOGRAPHIC_DATA] [GEOGRAPHIC_DATA] Phố …" at bounding box center [288, 141] width 577 height 283
drag, startPoint x: 209, startPoint y: 127, endPoint x: 236, endPoint y: 131, distance: 28.1
click at [252, 129] on div "Light Tower [GEOGRAPHIC_DATA] Tổng thể [GEOGRAPHIC_DATA] [GEOGRAPHIC_DATA] Phố …" at bounding box center [288, 141] width 577 height 283
drag, startPoint x: 195, startPoint y: 99, endPoint x: 198, endPoint y: 89, distance: 11.0
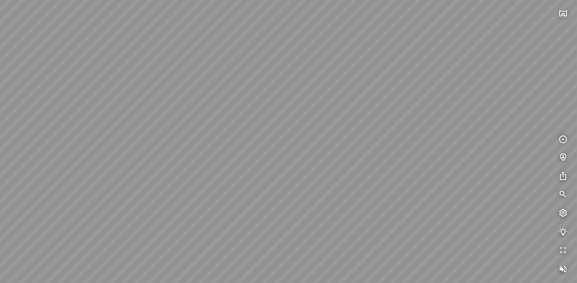
click at [197, 89] on div "Light Tower [GEOGRAPHIC_DATA] Tổng thể [GEOGRAPHIC_DATA] [GEOGRAPHIC_DATA] Phố …" at bounding box center [288, 141] width 577 height 283
drag, startPoint x: 210, startPoint y: 89, endPoint x: 245, endPoint y: 195, distance: 111.5
click at [245, 194] on div "Light Tower [GEOGRAPHIC_DATA] Tổng thể [GEOGRAPHIC_DATA] [GEOGRAPHIC_DATA] Phố …" at bounding box center [288, 141] width 577 height 283
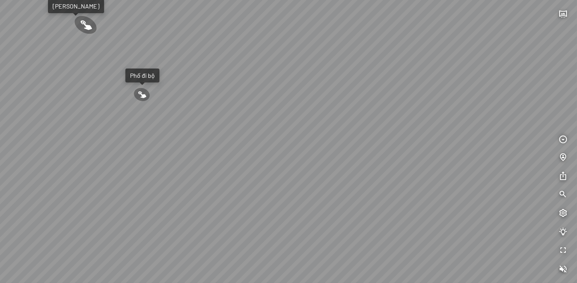
drag, startPoint x: 199, startPoint y: 120, endPoint x: 206, endPoint y: 135, distance: 16.1
click at [206, 135] on div "Light Tower [GEOGRAPHIC_DATA] Tổng thể [GEOGRAPHIC_DATA] [GEOGRAPHIC_DATA] Phố …" at bounding box center [288, 141] width 577 height 283
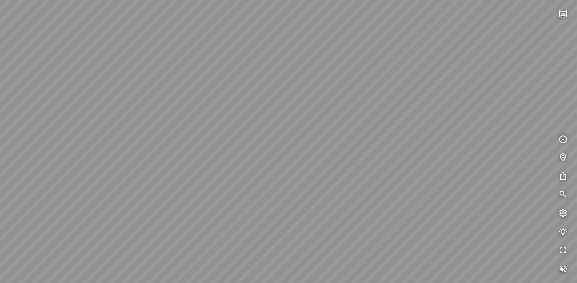
drag, startPoint x: 269, startPoint y: 175, endPoint x: 199, endPoint y: 106, distance: 98.3
click at [212, 101] on div "Light Tower [GEOGRAPHIC_DATA] Tổng thể [GEOGRAPHIC_DATA] [GEOGRAPHIC_DATA] Phố …" at bounding box center [288, 141] width 577 height 283
drag, startPoint x: 434, startPoint y: 192, endPoint x: 280, endPoint y: 67, distance: 197.3
click at [280, 67] on div "Light Tower [GEOGRAPHIC_DATA] Tổng thể [GEOGRAPHIC_DATA] [GEOGRAPHIC_DATA] Phố …" at bounding box center [288, 141] width 577 height 283
drag, startPoint x: 284, startPoint y: 75, endPoint x: 271, endPoint y: 226, distance: 151.5
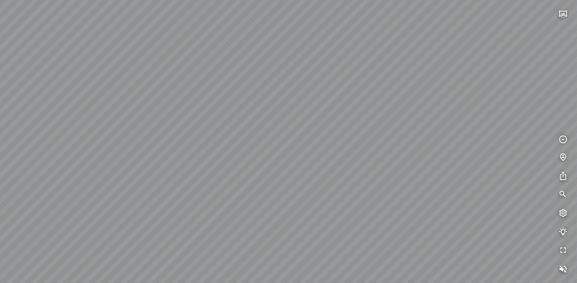
click at [304, 219] on div "Light Tower [GEOGRAPHIC_DATA] Tổng thể [GEOGRAPHIC_DATA] [GEOGRAPHIC_DATA] Phố …" at bounding box center [288, 141] width 577 height 283
drag, startPoint x: 142, startPoint y: 153, endPoint x: 441, endPoint y: 175, distance: 300.4
click at [445, 175] on div "Light Tower [GEOGRAPHIC_DATA] Tổng thể [GEOGRAPHIC_DATA] [GEOGRAPHIC_DATA] Phố …" at bounding box center [288, 141] width 577 height 283
drag, startPoint x: 284, startPoint y: 175, endPoint x: 155, endPoint y: 151, distance: 131.4
click at [155, 151] on div "Light Tower [GEOGRAPHIC_DATA] Tổng thể [GEOGRAPHIC_DATA] [GEOGRAPHIC_DATA] Phố …" at bounding box center [288, 141] width 577 height 283
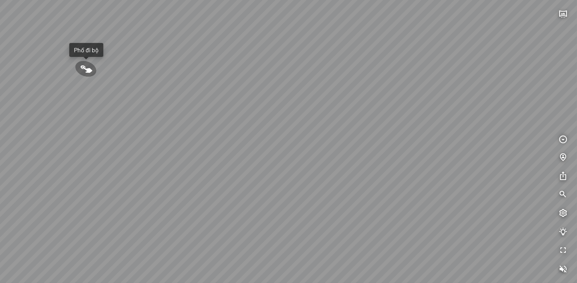
drag, startPoint x: 358, startPoint y: 212, endPoint x: 334, endPoint y: 152, distance: 64.1
click at [336, 154] on div "Light Tower [GEOGRAPHIC_DATA] Tổng thể [GEOGRAPHIC_DATA] [GEOGRAPHIC_DATA] Phố …" at bounding box center [288, 141] width 577 height 283
drag, startPoint x: 305, startPoint y: 122, endPoint x: 206, endPoint y: 76, distance: 109.6
click at [206, 76] on div "Light Tower [GEOGRAPHIC_DATA] Tổng thể [GEOGRAPHIC_DATA] [GEOGRAPHIC_DATA] Phố …" at bounding box center [288, 141] width 577 height 283
drag, startPoint x: 370, startPoint y: 163, endPoint x: 201, endPoint y: 94, distance: 182.0
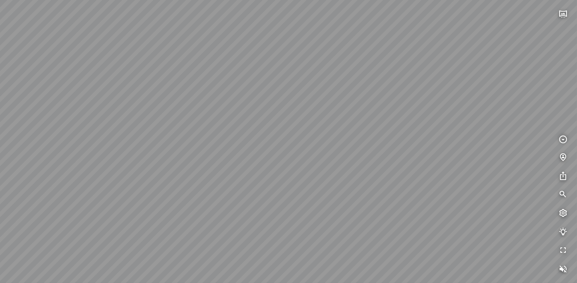
click at [201, 94] on div "Light Tower [GEOGRAPHIC_DATA] Tổng thể [GEOGRAPHIC_DATA] [GEOGRAPHIC_DATA] Phố …" at bounding box center [288, 141] width 577 height 283
drag, startPoint x: 449, startPoint y: 164, endPoint x: 291, endPoint y: 76, distance: 181.4
click at [292, 74] on div "Light Tower [GEOGRAPHIC_DATA] Tổng thể [GEOGRAPHIC_DATA] [GEOGRAPHIC_DATA] Phố …" at bounding box center [288, 141] width 577 height 283
drag, startPoint x: 492, startPoint y: 103, endPoint x: 438, endPoint y: 137, distance: 63.7
click at [438, 137] on div "Light Tower [GEOGRAPHIC_DATA] Tổng thể [GEOGRAPHIC_DATA] [GEOGRAPHIC_DATA] Phố …" at bounding box center [288, 141] width 577 height 283
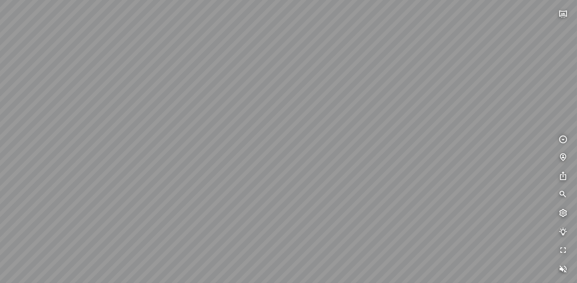
drag, startPoint x: 419, startPoint y: 61, endPoint x: 391, endPoint y: 45, distance: 32.5
click at [391, 45] on div "Light Tower [GEOGRAPHIC_DATA] Tổng thể [GEOGRAPHIC_DATA] [GEOGRAPHIC_DATA] Phố …" at bounding box center [288, 141] width 577 height 283
drag, startPoint x: 433, startPoint y: 78, endPoint x: 431, endPoint y: 92, distance: 14.5
click at [429, 125] on div "Light Tower [GEOGRAPHIC_DATA] Tổng thể [GEOGRAPHIC_DATA] [GEOGRAPHIC_DATA] Phố …" at bounding box center [288, 141] width 577 height 283
drag, startPoint x: 474, startPoint y: 183, endPoint x: 492, endPoint y: 179, distance: 19.1
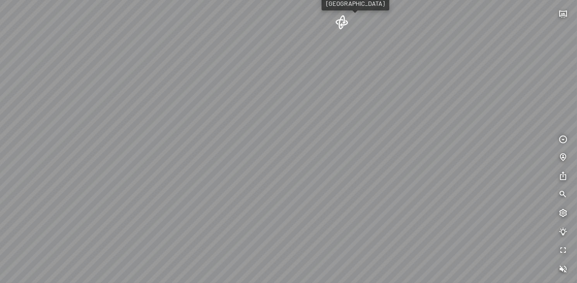
click at [492, 179] on div "Light Tower [GEOGRAPHIC_DATA] Tổng thể [GEOGRAPHIC_DATA] [GEOGRAPHIC_DATA] Phố …" at bounding box center [288, 141] width 577 height 283
drag, startPoint x: 500, startPoint y: 96, endPoint x: 463, endPoint y: 129, distance: 49.4
click at [463, 129] on div "Light Tower [GEOGRAPHIC_DATA] Tổng thể [GEOGRAPHIC_DATA] [GEOGRAPHIC_DATA] Phố …" at bounding box center [288, 141] width 577 height 283
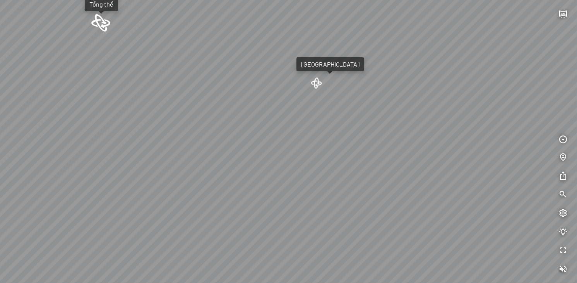
drag, startPoint x: 261, startPoint y: 146, endPoint x: 271, endPoint y: 159, distance: 16.6
click at [267, 154] on div "Light Tower [GEOGRAPHIC_DATA] Tổng thể [GEOGRAPHIC_DATA] [GEOGRAPHIC_DATA] Phố …" at bounding box center [288, 141] width 577 height 283
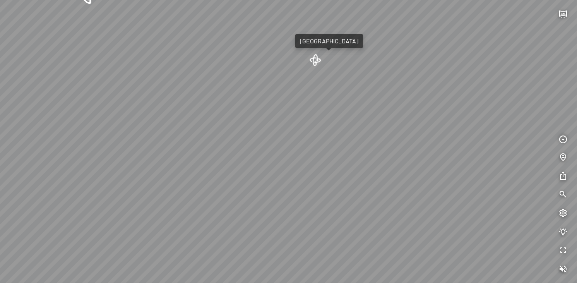
drag, startPoint x: 276, startPoint y: 147, endPoint x: 267, endPoint y: 126, distance: 22.4
click at [267, 126] on div "Light Tower [GEOGRAPHIC_DATA] Tổng thể [GEOGRAPHIC_DATA] [GEOGRAPHIC_DATA] Phố …" at bounding box center [288, 141] width 577 height 283
drag, startPoint x: 212, startPoint y: 154, endPoint x: 230, endPoint y: 102, distance: 55.1
click at [226, 106] on div "Light Tower [GEOGRAPHIC_DATA] Tổng thể [GEOGRAPHIC_DATA] [GEOGRAPHIC_DATA] Phố …" at bounding box center [288, 141] width 577 height 283
drag, startPoint x: 245, startPoint y: 161, endPoint x: 324, endPoint y: 51, distance: 135.3
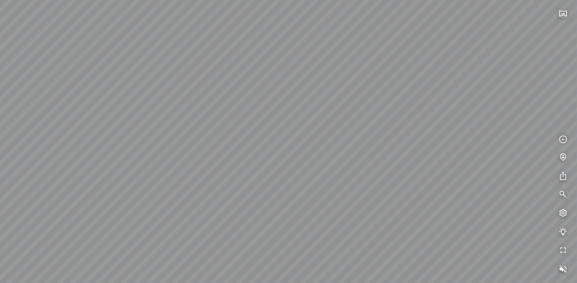
click at [324, 51] on div "Light Tower [GEOGRAPHIC_DATA] Tổng thể [GEOGRAPHIC_DATA] [GEOGRAPHIC_DATA] Phố …" at bounding box center [288, 141] width 577 height 283
drag, startPoint x: 305, startPoint y: 51, endPoint x: 343, endPoint y: 43, distance: 39.5
click at [343, 43] on div "Light Tower [GEOGRAPHIC_DATA] Tổng thể [GEOGRAPHIC_DATA] [GEOGRAPHIC_DATA] Phố …" at bounding box center [288, 141] width 577 height 283
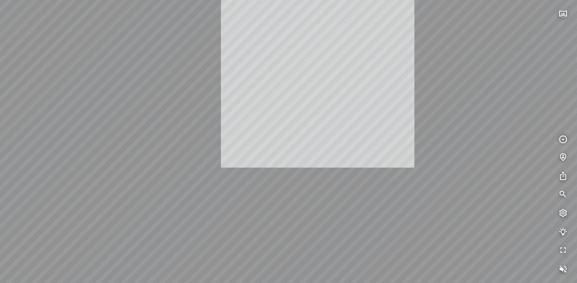
click at [312, 67] on div "Light Tower [GEOGRAPHIC_DATA] Tổng thể [GEOGRAPHIC_DATA] [GEOGRAPHIC_DATA] Phố …" at bounding box center [288, 141] width 577 height 283
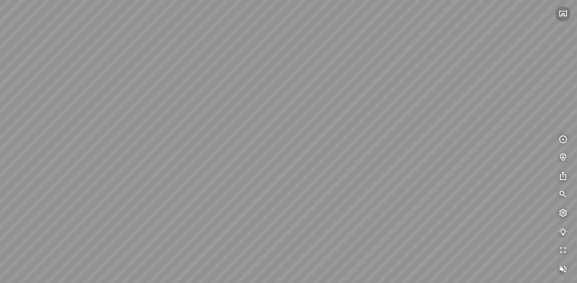
click at [564, 12] on icon "button" at bounding box center [563, 13] width 9 height 9
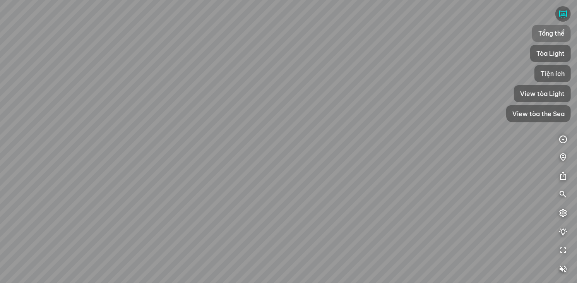
click at [560, 35] on span "Tổng thể" at bounding box center [551, 33] width 26 height 9
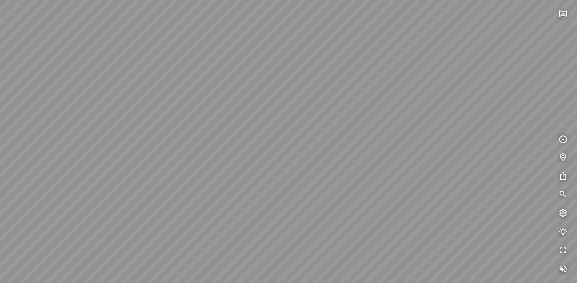
drag, startPoint x: 362, startPoint y: 111, endPoint x: 295, endPoint y: 69, distance: 79.6
click at [295, 69] on div "[GEOGRAPHIC_DATA] 3.6 km Sông lười KN Links [GEOGRAPHIC_DATA] 5.9 km Phòng hội …" at bounding box center [288, 141] width 577 height 283
drag, startPoint x: 389, startPoint y: 105, endPoint x: 434, endPoint y: 140, distance: 56.5
click at [434, 141] on div "[GEOGRAPHIC_DATA] 3.6 km Sông lười KN Links [GEOGRAPHIC_DATA] 5.9 km Phòng hội …" at bounding box center [288, 141] width 577 height 283
drag, startPoint x: 336, startPoint y: 140, endPoint x: 166, endPoint y: 146, distance: 170.4
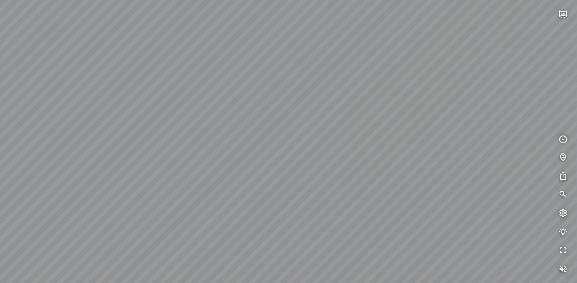
click at [166, 147] on div "[GEOGRAPHIC_DATA] 3.6 km Sông lười KN Links [GEOGRAPHIC_DATA] 5.9 km Phòng hội …" at bounding box center [288, 141] width 577 height 283
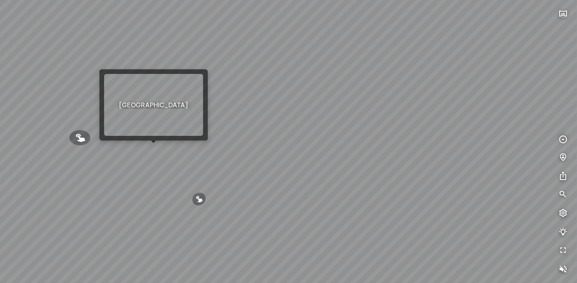
click at [151, 145] on div at bounding box center [153, 143] width 5 height 5
click at [156, 149] on div "[GEOGRAPHIC_DATA] 3.6 km Sông lười KN Links [GEOGRAPHIC_DATA] 5.9 km Phòng hội …" at bounding box center [288, 141] width 577 height 283
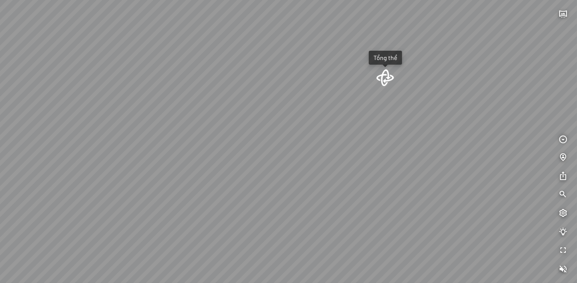
drag, startPoint x: 225, startPoint y: 162, endPoint x: 135, endPoint y: 66, distance: 131.7
click at [135, 66] on div "Tổng thể" at bounding box center [288, 141] width 577 height 283
drag, startPoint x: 338, startPoint y: 198, endPoint x: 239, endPoint y: 233, distance: 104.6
click at [199, 242] on div "Tổng thể" at bounding box center [288, 141] width 577 height 283
drag, startPoint x: 304, startPoint y: 182, endPoint x: 207, endPoint y: 241, distance: 113.2
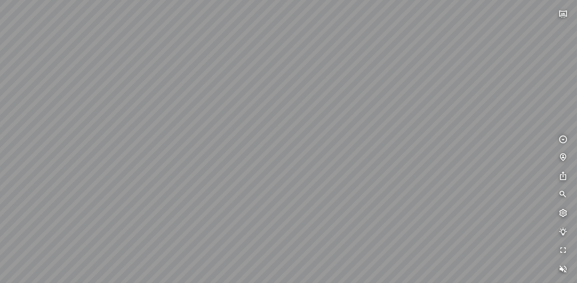
click at [207, 241] on div "Tổng thể" at bounding box center [288, 141] width 577 height 283
drag, startPoint x: 364, startPoint y: 188, endPoint x: 302, endPoint y: 164, distance: 66.1
click at [302, 164] on div "Tổng thể" at bounding box center [288, 141] width 577 height 283
drag, startPoint x: 253, startPoint y: 125, endPoint x: 260, endPoint y: 125, distance: 7.0
click at [260, 125] on div "Tổng thể" at bounding box center [288, 141] width 577 height 283
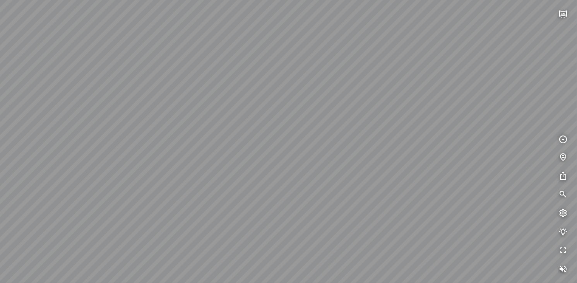
drag, startPoint x: 457, startPoint y: 183, endPoint x: 242, endPoint y: 153, distance: 217.6
click at [242, 153] on div "Tổng thể" at bounding box center [288, 141] width 577 height 283
drag, startPoint x: 474, startPoint y: 180, endPoint x: 274, endPoint y: 137, distance: 204.7
click at [274, 137] on div "Tổng thể" at bounding box center [288, 141] width 577 height 283
drag, startPoint x: 434, startPoint y: 137, endPoint x: 405, endPoint y: 152, distance: 32.5
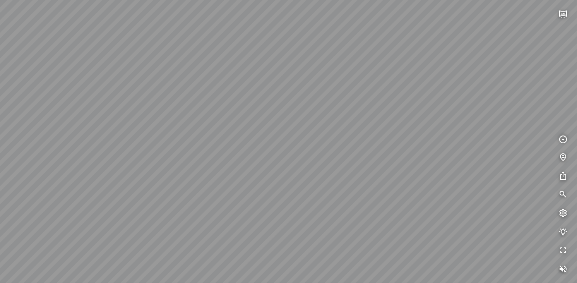
click at [405, 152] on div "Tổng thể" at bounding box center [288, 141] width 577 height 283
drag, startPoint x: 447, startPoint y: 59, endPoint x: 386, endPoint y: 164, distance: 122.1
click at [386, 164] on div "Tổng thể" at bounding box center [288, 141] width 577 height 283
drag, startPoint x: 487, startPoint y: 137, endPoint x: 320, endPoint y: 212, distance: 182.9
click at [320, 212] on div "Tổng thể" at bounding box center [288, 141] width 577 height 283
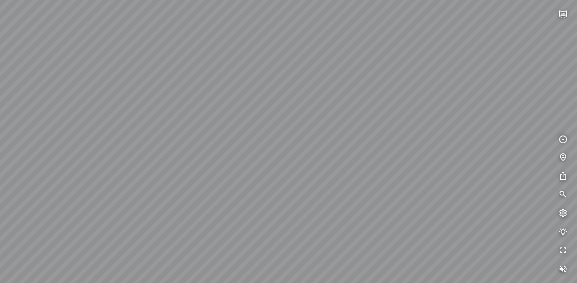
drag, startPoint x: 485, startPoint y: 123, endPoint x: 443, endPoint y: 155, distance: 52.3
click at [422, 161] on div "Tổng thể" at bounding box center [288, 141] width 577 height 283
drag, startPoint x: 368, startPoint y: 151, endPoint x: 488, endPoint y: 57, distance: 152.9
click at [488, 57] on div "Tổng thể" at bounding box center [288, 141] width 577 height 283
drag, startPoint x: 259, startPoint y: 152, endPoint x: 275, endPoint y: 112, distance: 43.4
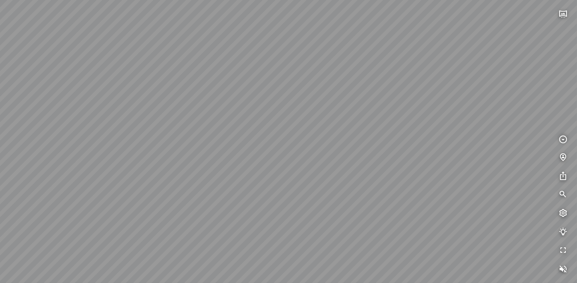
click at [275, 112] on div "Tổng thể" at bounding box center [288, 141] width 577 height 283
drag, startPoint x: 319, startPoint y: 143, endPoint x: 454, endPoint y: 96, distance: 142.4
click at [454, 96] on div "Tổng thể" at bounding box center [288, 141] width 577 height 283
drag, startPoint x: 358, startPoint y: 120, endPoint x: 337, endPoint y: 128, distance: 22.7
click at [337, 128] on div "Tổng thể" at bounding box center [288, 141] width 577 height 283
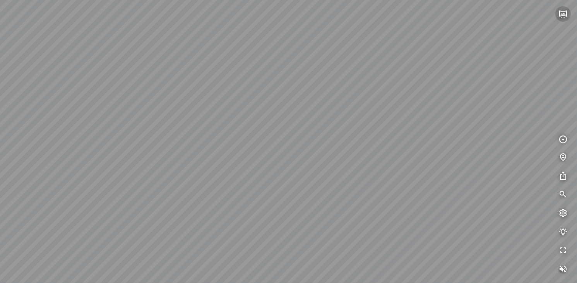
click at [561, 13] on icon "button" at bounding box center [563, 13] width 9 height 9
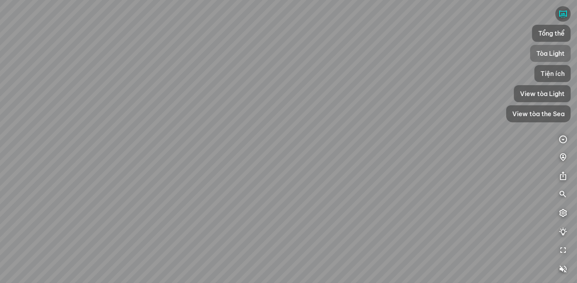
click at [554, 52] on span "Tòa Light" at bounding box center [550, 53] width 28 height 9
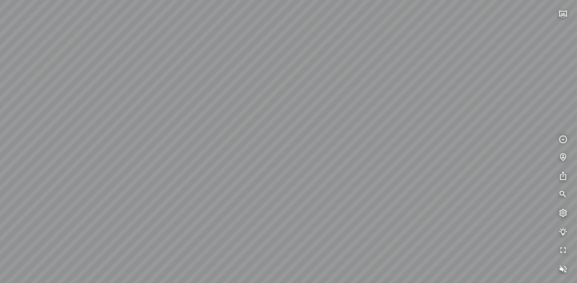
drag, startPoint x: 358, startPoint y: 114, endPoint x: 432, endPoint y: 58, distance: 92.5
click at [446, 43] on div "[GEOGRAPHIC_DATA] [GEOGRAPHIC_DATA] [GEOGRAPHIC_DATA] The Wind" at bounding box center [288, 141] width 577 height 283
drag, startPoint x: 274, startPoint y: 115, endPoint x: 454, endPoint y: 102, distance: 180.8
click at [454, 102] on div "[GEOGRAPHIC_DATA] [GEOGRAPHIC_DATA] [GEOGRAPHIC_DATA] The Wind" at bounding box center [288, 141] width 577 height 283
drag, startPoint x: 211, startPoint y: 91, endPoint x: 193, endPoint y: 99, distance: 19.4
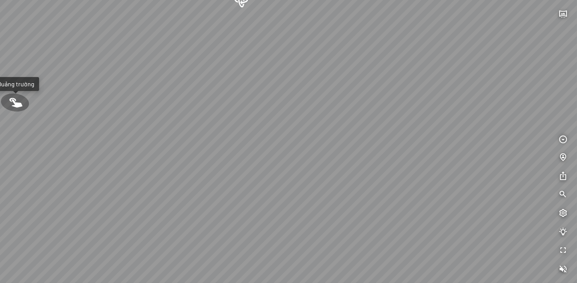
click at [193, 99] on div "[GEOGRAPHIC_DATA] [GEOGRAPHIC_DATA] [GEOGRAPHIC_DATA] The Wind" at bounding box center [288, 141] width 577 height 283
drag, startPoint x: 132, startPoint y: 149, endPoint x: 142, endPoint y: 190, distance: 42.4
click at [159, 187] on div "[GEOGRAPHIC_DATA] [GEOGRAPHIC_DATA] [GEOGRAPHIC_DATA] The Wind" at bounding box center [288, 141] width 577 height 283
drag, startPoint x: 211, startPoint y: 163, endPoint x: 159, endPoint y: 145, distance: 54.6
click at [152, 148] on div "[GEOGRAPHIC_DATA] [GEOGRAPHIC_DATA] [GEOGRAPHIC_DATA] The Wind" at bounding box center [288, 141] width 577 height 283
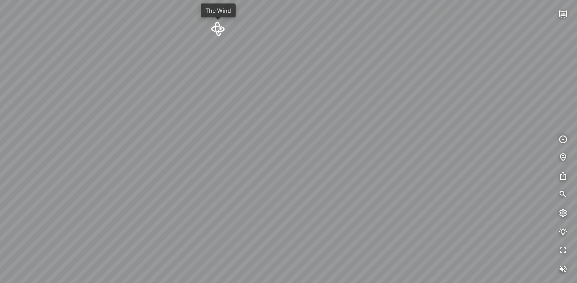
drag, startPoint x: 127, startPoint y: 172, endPoint x: 164, endPoint y: 168, distance: 37.7
click at [164, 168] on div "[GEOGRAPHIC_DATA] [GEOGRAPHIC_DATA] [GEOGRAPHIC_DATA] The Wind" at bounding box center [288, 141] width 577 height 283
click at [568, 14] on button "button" at bounding box center [562, 13] width 15 height 15
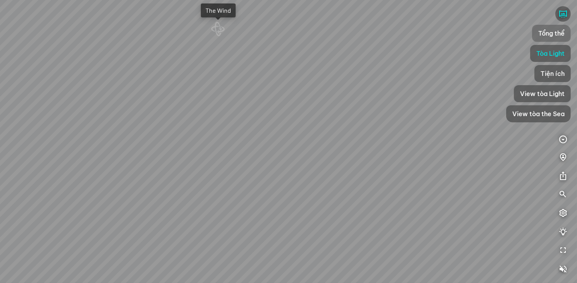
click at [560, 34] on span "Tổng thể" at bounding box center [551, 33] width 26 height 9
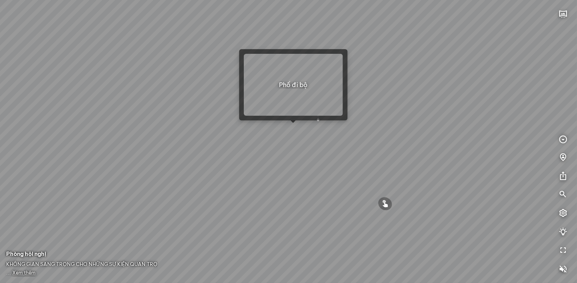
click at [293, 127] on div "[GEOGRAPHIC_DATA] 3.6 km Sông lười KN Links [GEOGRAPHIC_DATA] 5.9 km Phòng hội …" at bounding box center [288, 141] width 577 height 283
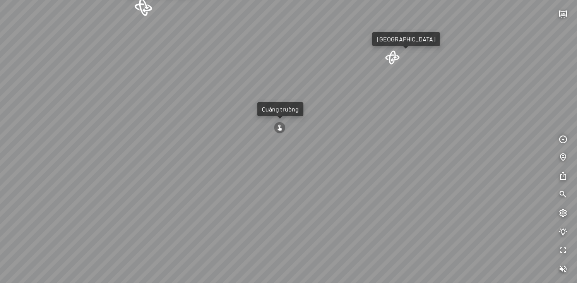
drag, startPoint x: 266, startPoint y: 115, endPoint x: 421, endPoint y: 126, distance: 156.0
click at [465, 103] on div "Quảng trường [GEOGRAPHIC_DATA] [GEOGRAPHIC_DATA] [GEOGRAPHIC_DATA] The Wind Đườ…" at bounding box center [288, 141] width 577 height 283
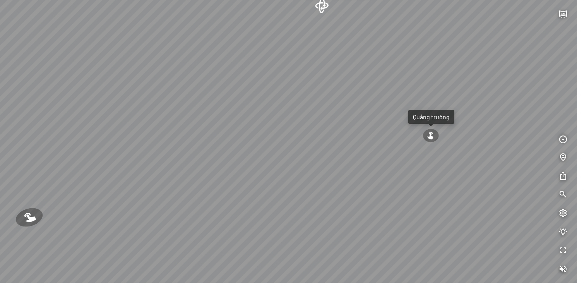
drag, startPoint x: 267, startPoint y: 162, endPoint x: 475, endPoint y: 180, distance: 209.0
click at [474, 180] on div "Quảng trường [GEOGRAPHIC_DATA] [GEOGRAPHIC_DATA] [GEOGRAPHIC_DATA] The Wind Đườ…" at bounding box center [288, 141] width 577 height 283
drag, startPoint x: 217, startPoint y: 133, endPoint x: 264, endPoint y: 144, distance: 48.1
click at [264, 144] on div "Quảng trường [GEOGRAPHIC_DATA] [GEOGRAPHIC_DATA] [GEOGRAPHIC_DATA] The Wind Đườ…" at bounding box center [288, 141] width 577 height 283
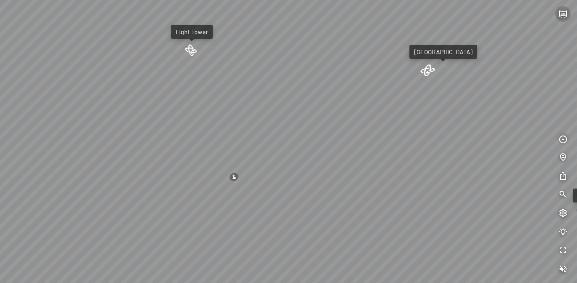
click at [564, 14] on icon "button" at bounding box center [563, 13] width 9 height 9
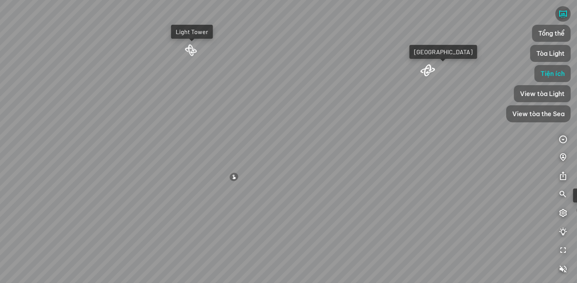
click at [429, 158] on div "Quảng trường [GEOGRAPHIC_DATA] [GEOGRAPHIC_DATA] [GEOGRAPHIC_DATA] The Wind Đườ…" at bounding box center [288, 141] width 577 height 283
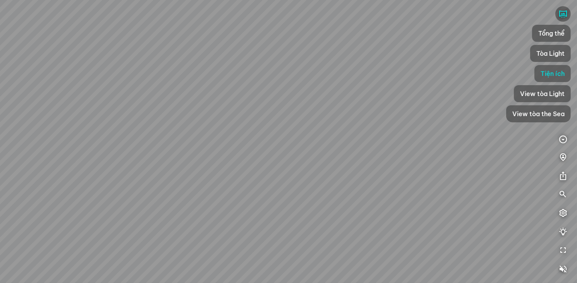
drag, startPoint x: 476, startPoint y: 213, endPoint x: 311, endPoint y: 212, distance: 164.9
click at [311, 211] on div "Quảng trường [GEOGRAPHIC_DATA] [GEOGRAPHIC_DATA] [GEOGRAPHIC_DATA] The Wind Đườ…" at bounding box center [288, 141] width 577 height 283
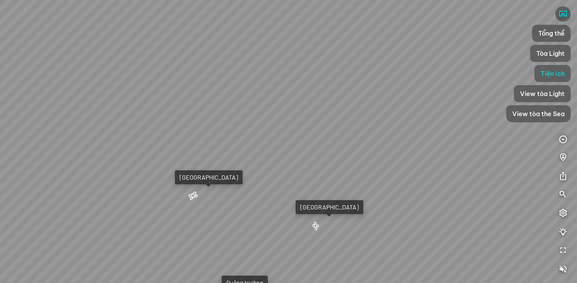
drag, startPoint x: 370, startPoint y: 211, endPoint x: 353, endPoint y: 274, distance: 64.9
click at [353, 274] on div "Quảng trường [GEOGRAPHIC_DATA] [GEOGRAPHIC_DATA] [GEOGRAPHIC_DATA] The Wind Đườ…" at bounding box center [288, 141] width 577 height 283
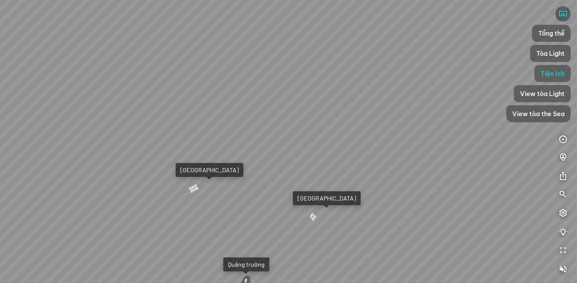
drag, startPoint x: 353, startPoint y: 268, endPoint x: 349, endPoint y: 243, distance: 24.7
click at [351, 256] on div "Quảng trường [GEOGRAPHIC_DATA] [GEOGRAPHIC_DATA] [GEOGRAPHIC_DATA] The Wind Đườ…" at bounding box center [288, 141] width 577 height 283
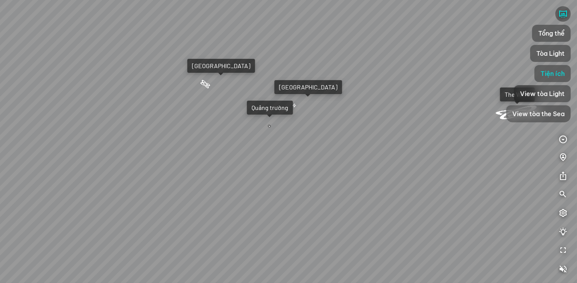
drag, startPoint x: 334, startPoint y: 179, endPoint x: 327, endPoint y: 96, distance: 84.0
click at [328, 110] on div "Quảng trường [GEOGRAPHIC_DATA] [GEOGRAPHIC_DATA] [GEOGRAPHIC_DATA] The Wind Đườ…" at bounding box center [288, 141] width 577 height 283
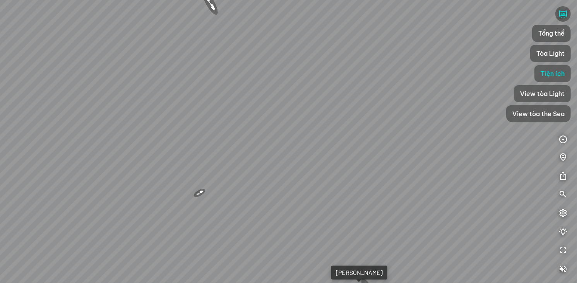
drag, startPoint x: 271, startPoint y: 109, endPoint x: 271, endPoint y: 98, distance: 11.2
click at [271, 103] on div "Quảng trường [GEOGRAPHIC_DATA] [GEOGRAPHIC_DATA] [GEOGRAPHIC_DATA] The Wind Đườ…" at bounding box center [288, 141] width 577 height 283
drag, startPoint x: 276, startPoint y: 86, endPoint x: 293, endPoint y: 75, distance: 20.5
click at [293, 75] on div "Quảng trường [GEOGRAPHIC_DATA] [GEOGRAPHIC_DATA] [GEOGRAPHIC_DATA] The Wind Đườ…" at bounding box center [288, 141] width 577 height 283
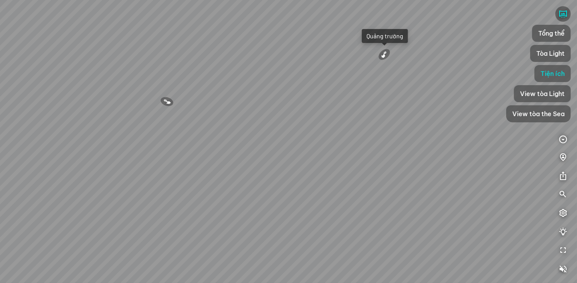
drag, startPoint x: 269, startPoint y: 54, endPoint x: 319, endPoint y: 120, distance: 82.4
click at [314, 103] on div "Quảng trường [GEOGRAPHIC_DATA] [GEOGRAPHIC_DATA] [GEOGRAPHIC_DATA] The Wind Đườ…" at bounding box center [288, 141] width 577 height 283
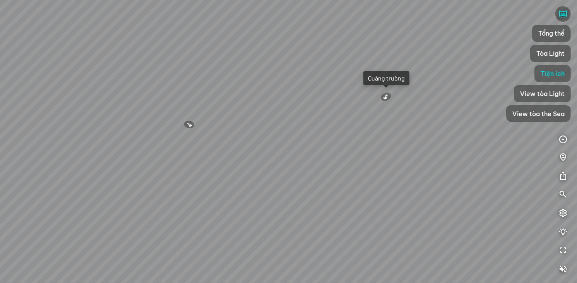
drag, startPoint x: 318, startPoint y: 123, endPoint x: 320, endPoint y: 127, distance: 4.7
click at [317, 123] on div "Quảng trường [GEOGRAPHIC_DATA] [GEOGRAPHIC_DATA] [GEOGRAPHIC_DATA] The Wind Đườ…" at bounding box center [288, 141] width 577 height 283
drag, startPoint x: 387, startPoint y: 132, endPoint x: 392, endPoint y: 115, distance: 17.3
click at [392, 115] on div "Quảng trường [GEOGRAPHIC_DATA] [GEOGRAPHIC_DATA] [GEOGRAPHIC_DATA] The Wind Đườ…" at bounding box center [288, 141] width 577 height 283
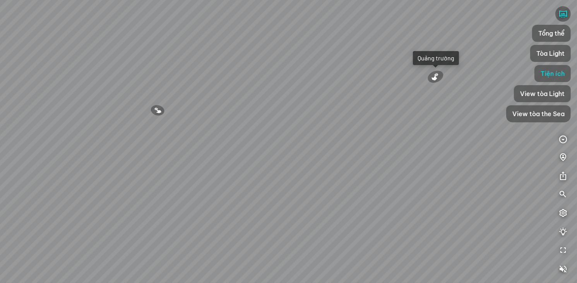
click at [430, 60] on div "Quảng trường" at bounding box center [436, 58] width 37 height 8
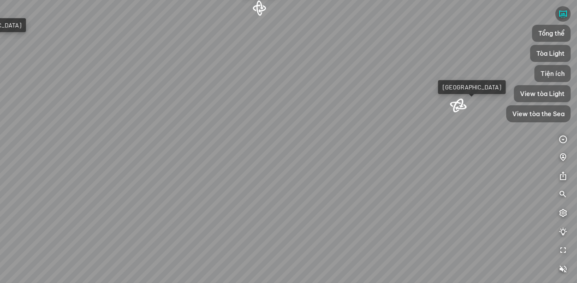
drag, startPoint x: 377, startPoint y: 122, endPoint x: 452, endPoint y: 110, distance: 75.7
click at [467, 108] on div "Light Tower [GEOGRAPHIC_DATA] Tổng thể [GEOGRAPHIC_DATA] [GEOGRAPHIC_DATA] Phố …" at bounding box center [288, 141] width 577 height 283
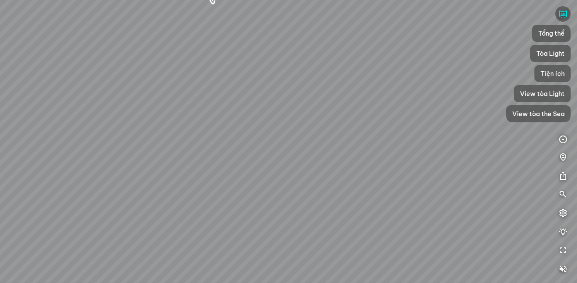
drag, startPoint x: 329, startPoint y: 100, endPoint x: 403, endPoint y: 95, distance: 74.9
click at [393, 95] on div "Light Tower [GEOGRAPHIC_DATA] Tổng thể [GEOGRAPHIC_DATA] [GEOGRAPHIC_DATA] Phố …" at bounding box center [288, 141] width 577 height 283
drag, startPoint x: 300, startPoint y: 104, endPoint x: 372, endPoint y: 113, distance: 71.7
click at [370, 112] on div "Light Tower [GEOGRAPHIC_DATA] Tổng thể [GEOGRAPHIC_DATA] [GEOGRAPHIC_DATA] Phố …" at bounding box center [288, 141] width 577 height 283
drag, startPoint x: 228, startPoint y: 100, endPoint x: 278, endPoint y: 111, distance: 50.9
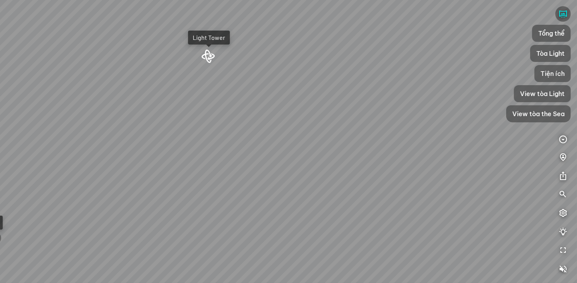
click at [277, 111] on div "Light Tower [GEOGRAPHIC_DATA] Tổng thể [GEOGRAPHIC_DATA] [GEOGRAPHIC_DATA] Phố …" at bounding box center [288, 141] width 577 height 283
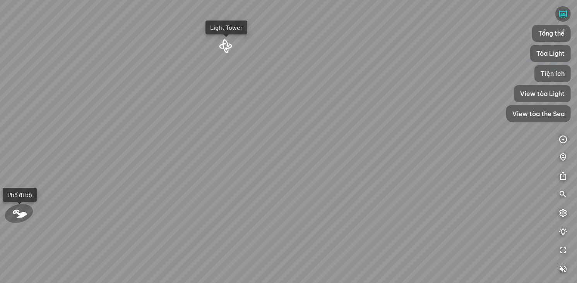
drag, startPoint x: 199, startPoint y: 121, endPoint x: 224, endPoint y: 131, distance: 27.2
click at [213, 115] on div "Light Tower [GEOGRAPHIC_DATA] Tổng thể [GEOGRAPHIC_DATA] [GEOGRAPHIC_DATA] Phố …" at bounding box center [288, 141] width 577 height 283
drag, startPoint x: 142, startPoint y: 127, endPoint x: 195, endPoint y: 132, distance: 53.0
click at [196, 132] on div "Light Tower [GEOGRAPHIC_DATA] Tổng thể [GEOGRAPHIC_DATA] [GEOGRAPHIC_DATA] Phố …" at bounding box center [288, 141] width 577 height 283
drag, startPoint x: 127, startPoint y: 118, endPoint x: 156, endPoint y: 118, distance: 28.6
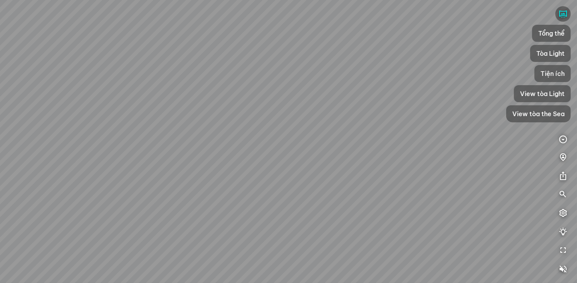
click at [156, 118] on div "Light Tower [GEOGRAPHIC_DATA] Tổng thể [GEOGRAPHIC_DATA] [GEOGRAPHIC_DATA] Phố …" at bounding box center [288, 141] width 577 height 283
drag, startPoint x: 105, startPoint y: 147, endPoint x: 193, endPoint y: 113, distance: 94.4
click at [193, 113] on div "Light Tower [GEOGRAPHIC_DATA] Tổng thể [GEOGRAPHIC_DATA] [GEOGRAPHIC_DATA] Phố …" at bounding box center [288, 141] width 577 height 283
drag, startPoint x: 50, startPoint y: 34, endPoint x: 126, endPoint y: 60, distance: 80.7
click at [143, 66] on div "Light Tower [GEOGRAPHIC_DATA] Tổng thể [GEOGRAPHIC_DATA] [GEOGRAPHIC_DATA] Phố …" at bounding box center [288, 141] width 577 height 283
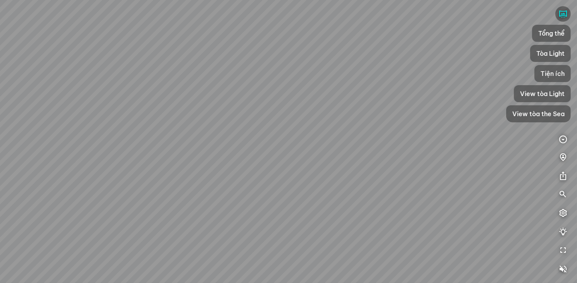
drag, startPoint x: 112, startPoint y: 38, endPoint x: 202, endPoint y: 87, distance: 102.5
click at [202, 87] on div "Light Tower [GEOGRAPHIC_DATA] Tổng thể [GEOGRAPHIC_DATA] [GEOGRAPHIC_DATA] Phố …" at bounding box center [288, 141] width 577 height 283
drag, startPoint x: 167, startPoint y: 56, endPoint x: 216, endPoint y: 147, distance: 103.7
click at [216, 147] on div "Light Tower [GEOGRAPHIC_DATA] Tổng thể [GEOGRAPHIC_DATA] [GEOGRAPHIC_DATA] Phố …" at bounding box center [288, 141] width 577 height 283
drag, startPoint x: 159, startPoint y: 41, endPoint x: 189, endPoint y: 135, distance: 99.3
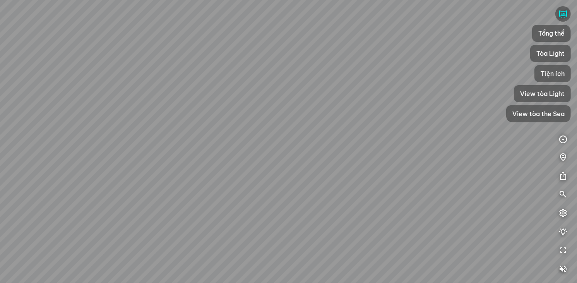
click at [190, 137] on div "Light Tower [GEOGRAPHIC_DATA] Tổng thể [GEOGRAPHIC_DATA] [GEOGRAPHIC_DATA] Phố …" at bounding box center [288, 141] width 577 height 283
drag, startPoint x: 209, startPoint y: 203, endPoint x: 241, endPoint y: 173, distance: 43.8
click at [241, 173] on div "Light Tower [GEOGRAPHIC_DATA] Tổng thể [GEOGRAPHIC_DATA] [GEOGRAPHIC_DATA] Phố …" at bounding box center [288, 141] width 577 height 283
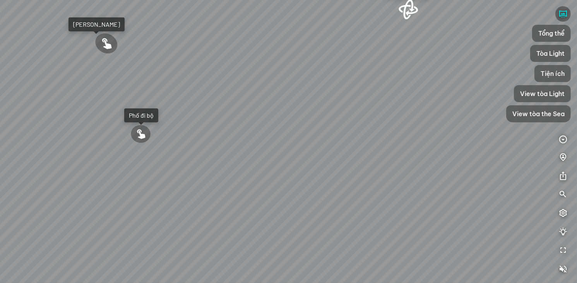
drag, startPoint x: 165, startPoint y: 160, endPoint x: 235, endPoint y: 74, distance: 111.1
click at [235, 75] on div "Light Tower [GEOGRAPHIC_DATA] Tổng thể [GEOGRAPHIC_DATA] [GEOGRAPHIC_DATA] Phố …" at bounding box center [288, 141] width 577 height 283
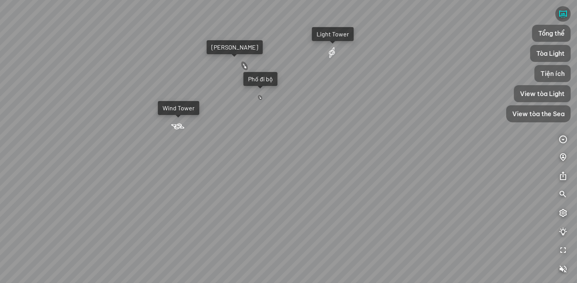
drag, startPoint x: 249, startPoint y: 157, endPoint x: 264, endPoint y: 141, distance: 21.9
click at [264, 141] on div "Light Tower [GEOGRAPHIC_DATA] Tổng thể [GEOGRAPHIC_DATA] [GEOGRAPHIC_DATA] Phố …" at bounding box center [288, 141] width 577 height 283
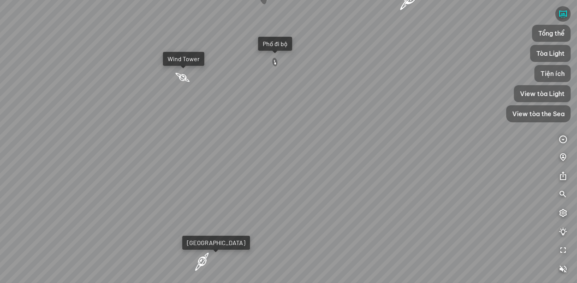
click at [264, 143] on div "Light Tower [GEOGRAPHIC_DATA] Tổng thể [GEOGRAPHIC_DATA] [GEOGRAPHIC_DATA] Phố …" at bounding box center [288, 141] width 577 height 283
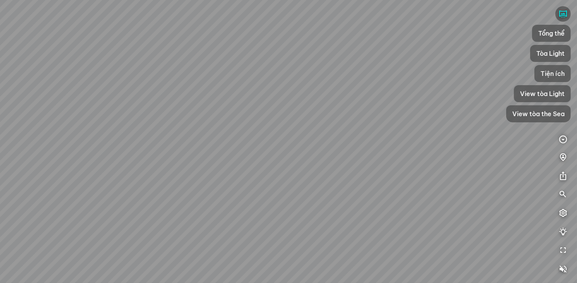
drag, startPoint x: 239, startPoint y: 72, endPoint x: 250, endPoint y: 84, distance: 16.7
click at [252, 79] on div "Light Tower [GEOGRAPHIC_DATA] Tổng thể [GEOGRAPHIC_DATA] [GEOGRAPHIC_DATA] Phố …" at bounding box center [288, 141] width 577 height 283
drag, startPoint x: 296, startPoint y: 139, endPoint x: 304, endPoint y: 124, distance: 17.3
click at [304, 124] on div "Light Tower [GEOGRAPHIC_DATA] Tổng thể [GEOGRAPHIC_DATA] [GEOGRAPHIC_DATA] Phố …" at bounding box center [288, 141] width 577 height 283
drag, startPoint x: 241, startPoint y: 149, endPoint x: 350, endPoint y: 108, distance: 116.1
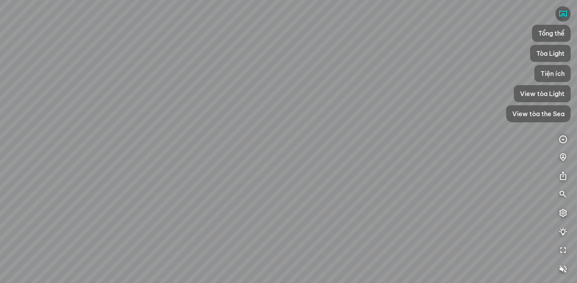
click at [350, 108] on div "Light Tower [GEOGRAPHIC_DATA] Tổng thể [GEOGRAPHIC_DATA] [GEOGRAPHIC_DATA] Phố …" at bounding box center [288, 141] width 577 height 283
drag, startPoint x: 184, startPoint y: 105, endPoint x: 328, endPoint y: 178, distance: 161.7
click at [118, 195] on div "Light Tower [GEOGRAPHIC_DATA] Tổng thể [GEOGRAPHIC_DATA] [GEOGRAPHIC_DATA] Phố …" at bounding box center [288, 141] width 577 height 283
drag, startPoint x: 362, startPoint y: 169, endPoint x: 245, endPoint y: 123, distance: 125.1
click at [245, 123] on div "Light Tower [GEOGRAPHIC_DATA] Tổng thể [GEOGRAPHIC_DATA] [GEOGRAPHIC_DATA] Phố …" at bounding box center [288, 141] width 577 height 283
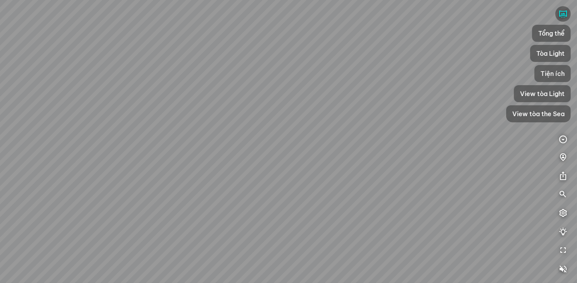
drag, startPoint x: 393, startPoint y: 170, endPoint x: 231, endPoint y: 208, distance: 167.1
click at [231, 208] on div "Light Tower [GEOGRAPHIC_DATA] Tổng thể [GEOGRAPHIC_DATA] [GEOGRAPHIC_DATA] Phố …" at bounding box center [288, 141] width 577 height 283
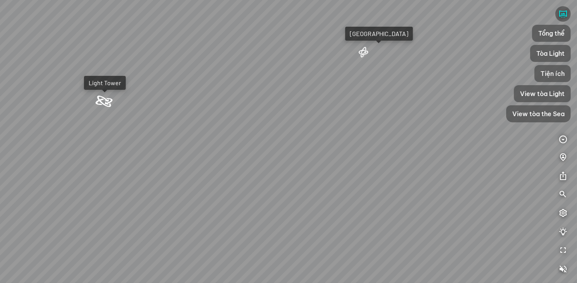
click at [363, 53] on div at bounding box center [364, 52] width 14 height 12
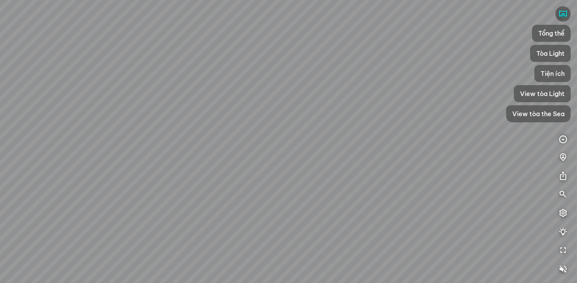
drag, startPoint x: 387, startPoint y: 201, endPoint x: 373, endPoint y: 39, distance: 162.0
click at [373, 39] on div "Tổng thể" at bounding box center [288, 141] width 577 height 283
drag, startPoint x: 278, startPoint y: 89, endPoint x: 281, endPoint y: 177, distance: 88.3
click at [281, 177] on div "Tổng thể" at bounding box center [288, 141] width 577 height 283
drag, startPoint x: 323, startPoint y: 142, endPoint x: 246, endPoint y: 126, distance: 78.8
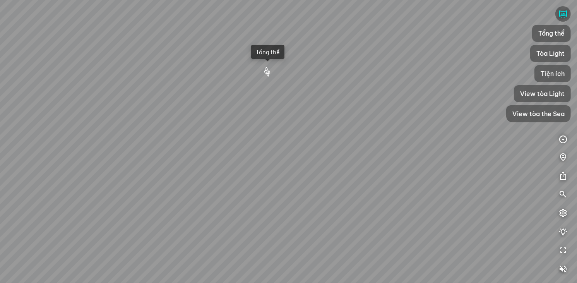
click at [260, 122] on div "Tổng thể" at bounding box center [288, 141] width 577 height 283
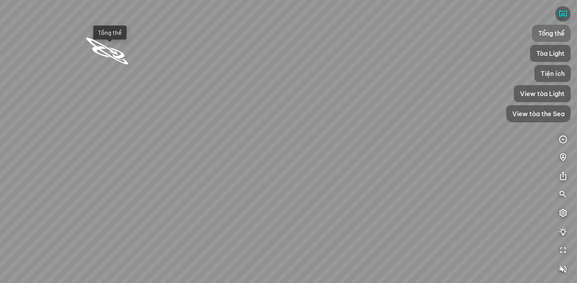
click at [557, 33] on span "Tổng thể" at bounding box center [551, 33] width 26 height 9
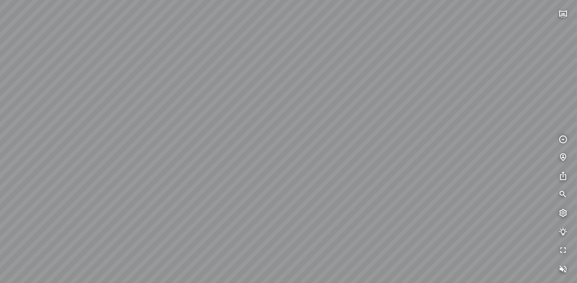
drag, startPoint x: 391, startPoint y: 116, endPoint x: 380, endPoint y: 106, distance: 14.6
click at [380, 106] on div "[GEOGRAPHIC_DATA] 3.6 km Sông lười KN Links [GEOGRAPHIC_DATA] 5.9 km Phòng hội …" at bounding box center [288, 141] width 577 height 283
drag, startPoint x: 446, startPoint y: 218, endPoint x: 290, endPoint y: 153, distance: 168.6
click at [290, 153] on div "[GEOGRAPHIC_DATA] 3.6 km Sông lười KN Links [GEOGRAPHIC_DATA] 5.9 km Phòng hội …" at bounding box center [288, 141] width 577 height 283
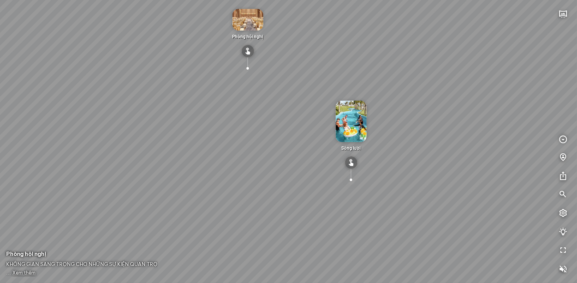
click at [350, 179] on div at bounding box center [351, 179] width 23 height 22
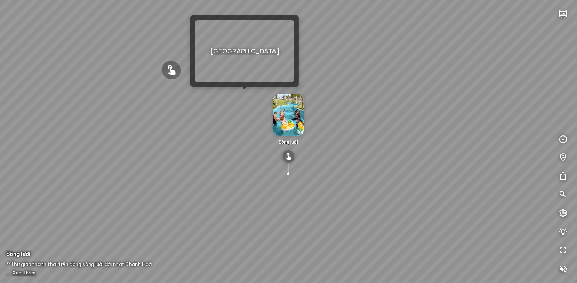
click at [245, 96] on div "[GEOGRAPHIC_DATA] 3.6 km Sông lười KN Links [GEOGRAPHIC_DATA] 5.9 km Phòng hội …" at bounding box center [288, 141] width 577 height 283
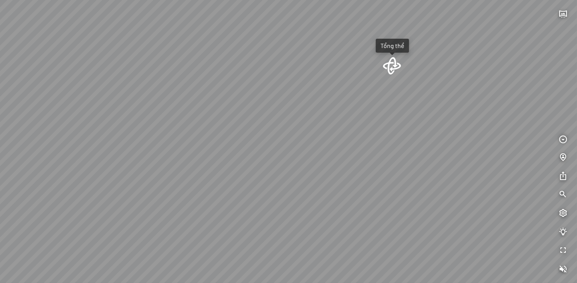
drag, startPoint x: 224, startPoint y: 156, endPoint x: 370, endPoint y: 73, distance: 167.8
click at [322, 89] on div "Tổng thể" at bounding box center [288, 141] width 577 height 283
drag, startPoint x: 396, startPoint y: 160, endPoint x: 215, endPoint y: 99, distance: 191.2
click at [240, 101] on div "Tổng thể" at bounding box center [288, 141] width 577 height 283
drag, startPoint x: 360, startPoint y: 125, endPoint x: 263, endPoint y: 185, distance: 113.7
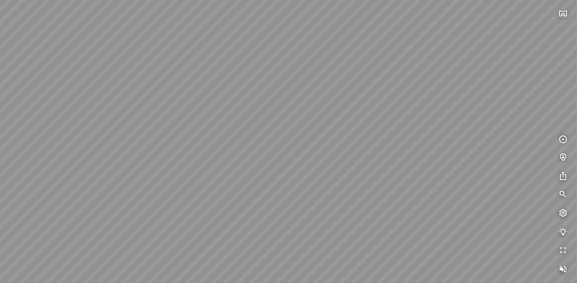
click at [252, 199] on div "Tổng thể" at bounding box center [288, 141] width 577 height 283
drag, startPoint x: 296, startPoint y: 144, endPoint x: 268, endPoint y: 173, distance: 40.8
click at [268, 173] on div "Tổng thể" at bounding box center [288, 141] width 577 height 283
drag, startPoint x: 370, startPoint y: 97, endPoint x: 261, endPoint y: 106, distance: 109.9
click at [261, 106] on div "Tổng thể" at bounding box center [288, 141] width 577 height 283
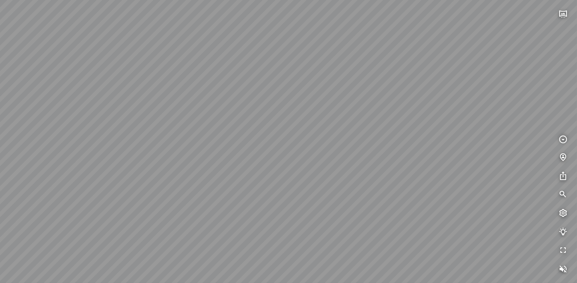
drag, startPoint x: 406, startPoint y: 187, endPoint x: 242, endPoint y: 171, distance: 164.5
click at [242, 171] on div "Tổng thể" at bounding box center [288, 141] width 577 height 283
drag, startPoint x: 464, startPoint y: 170, endPoint x: 284, endPoint y: 125, distance: 185.2
click at [284, 125] on div "Tổng thể" at bounding box center [288, 141] width 577 height 283
drag, startPoint x: 356, startPoint y: 191, endPoint x: 388, endPoint y: 81, distance: 114.9
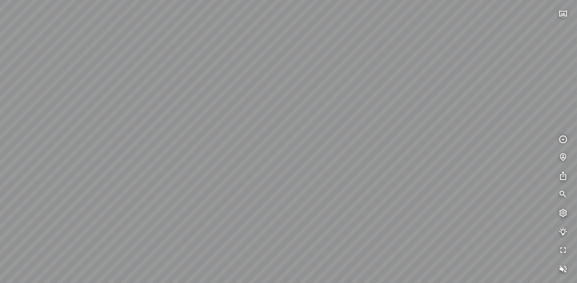
click at [388, 81] on div "Tổng thể" at bounding box center [288, 141] width 577 height 283
drag, startPoint x: 342, startPoint y: 114, endPoint x: 482, endPoint y: 141, distance: 142.6
click at [476, 125] on div "Tổng thể" at bounding box center [288, 141] width 577 height 283
drag, startPoint x: 219, startPoint y: 77, endPoint x: 269, endPoint y: 219, distance: 151.1
click at [269, 219] on div "Tổng thể" at bounding box center [288, 141] width 577 height 283
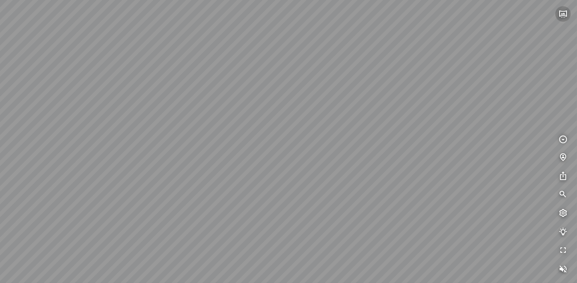
click at [561, 14] on icon "button" at bounding box center [563, 13] width 9 height 9
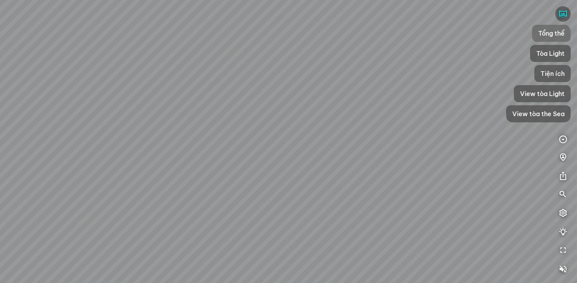
click at [551, 35] on span "Tổng thể" at bounding box center [551, 33] width 26 height 9
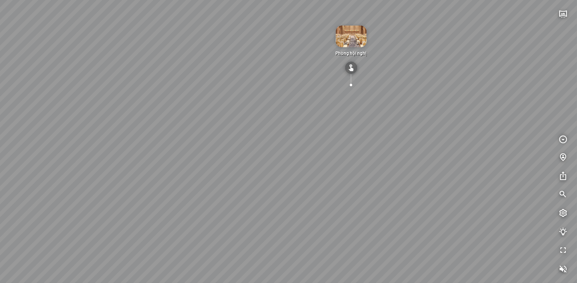
drag, startPoint x: 351, startPoint y: 105, endPoint x: 327, endPoint y: 115, distance: 26.1
click at [327, 115] on div "[GEOGRAPHIC_DATA] 3.6 km Sông lười KN Links [GEOGRAPHIC_DATA] 5.9 km Phòng hội …" at bounding box center [288, 141] width 577 height 283
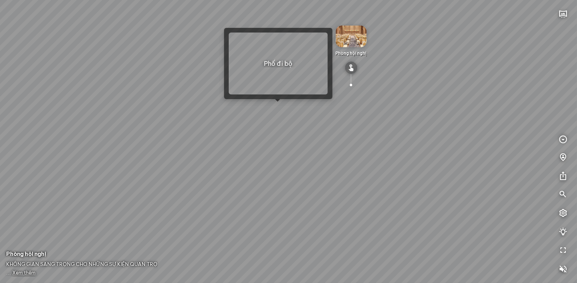
click at [281, 106] on div "[GEOGRAPHIC_DATA] 3.6 km Sông lười KN Links [GEOGRAPHIC_DATA] 5.9 km Phòng hội …" at bounding box center [288, 141] width 577 height 283
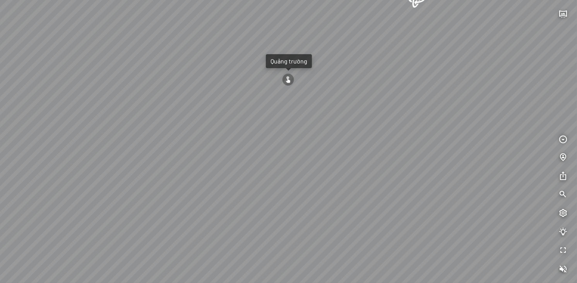
drag, startPoint x: 304, startPoint y: 122, endPoint x: 312, endPoint y: 72, distance: 50.2
click at [312, 72] on div "Quảng trường [GEOGRAPHIC_DATA] [GEOGRAPHIC_DATA] [GEOGRAPHIC_DATA] The Wind Đườ…" at bounding box center [288, 141] width 577 height 283
drag, startPoint x: 317, startPoint y: 49, endPoint x: 300, endPoint y: 232, distance: 183.4
click at [300, 232] on div "Quảng trường [GEOGRAPHIC_DATA] [GEOGRAPHIC_DATA] [GEOGRAPHIC_DATA] The Wind Đườ…" at bounding box center [288, 141] width 577 height 283
drag, startPoint x: 318, startPoint y: 146, endPoint x: 344, endPoint y: 142, distance: 26.7
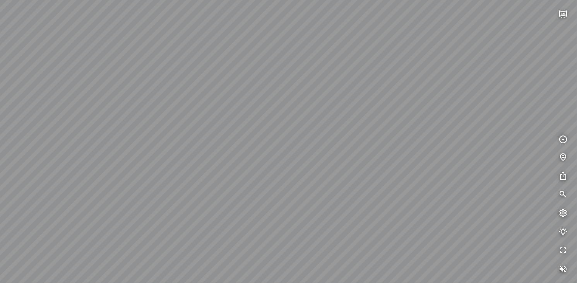
click at [344, 142] on div "Quảng trường [GEOGRAPHIC_DATA] [GEOGRAPHIC_DATA] [GEOGRAPHIC_DATA] The Wind Đườ…" at bounding box center [288, 141] width 577 height 283
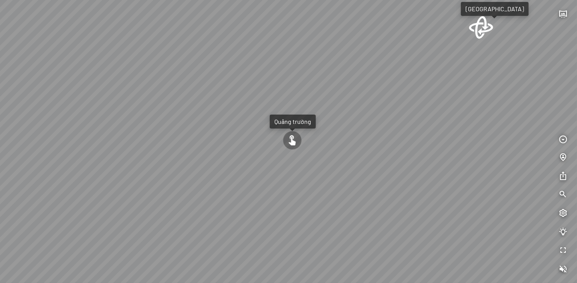
drag, startPoint x: 350, startPoint y: 130, endPoint x: 338, endPoint y: 125, distance: 12.8
click at [338, 125] on div "Quảng trường [GEOGRAPHIC_DATA] [GEOGRAPHIC_DATA] [GEOGRAPHIC_DATA] The Wind Đườ…" at bounding box center [288, 141] width 577 height 283
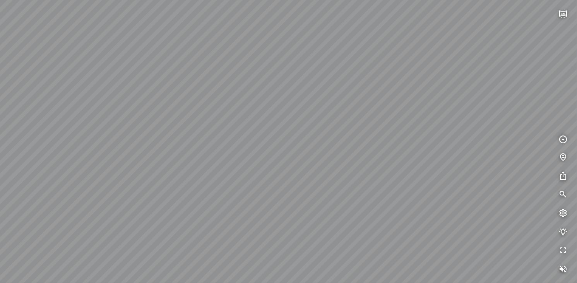
drag, startPoint x: 347, startPoint y: 220, endPoint x: 369, endPoint y: 45, distance: 176.7
click at [368, 46] on div "Quảng trường [GEOGRAPHIC_DATA] [GEOGRAPHIC_DATA] [GEOGRAPHIC_DATA] The Wind Đườ…" at bounding box center [288, 141] width 577 height 283
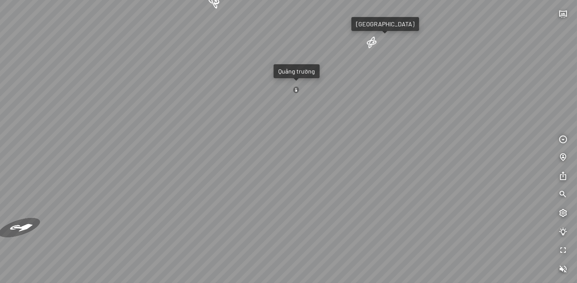
click at [295, 90] on div at bounding box center [296, 89] width 7 height 7
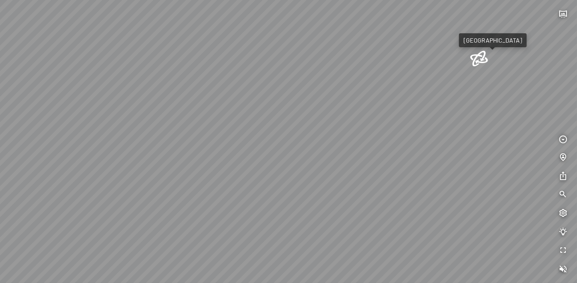
drag, startPoint x: 298, startPoint y: 115, endPoint x: 316, endPoint y: 32, distance: 84.3
click at [316, 32] on div "Light Tower [GEOGRAPHIC_DATA] Tổng thể [GEOGRAPHIC_DATA] [GEOGRAPHIC_DATA] Phố …" at bounding box center [288, 141] width 577 height 283
drag, startPoint x: 325, startPoint y: 160, endPoint x: 334, endPoint y: 3, distance: 157.8
click at [334, 3] on div "Light Tower [GEOGRAPHIC_DATA] Tổng thể [GEOGRAPHIC_DATA] [GEOGRAPHIC_DATA] Phố …" at bounding box center [288, 141] width 577 height 283
drag, startPoint x: 376, startPoint y: 75, endPoint x: 360, endPoint y: 34, distance: 44.1
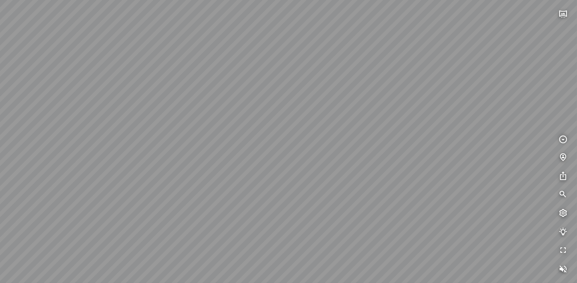
click at [360, 34] on div "Light Tower [GEOGRAPHIC_DATA] Tổng thể [GEOGRAPHIC_DATA] [GEOGRAPHIC_DATA] Phố …" at bounding box center [288, 141] width 577 height 283
drag, startPoint x: 370, startPoint y: 101, endPoint x: 374, endPoint y: 90, distance: 12.2
click at [374, 90] on div "Light Tower [GEOGRAPHIC_DATA] Tổng thể [GEOGRAPHIC_DATA] [GEOGRAPHIC_DATA] Phố …" at bounding box center [288, 141] width 577 height 283
drag, startPoint x: 369, startPoint y: 91, endPoint x: 362, endPoint y: 84, distance: 9.3
click at [362, 84] on div "Light Tower [GEOGRAPHIC_DATA] Tổng thể [GEOGRAPHIC_DATA] [GEOGRAPHIC_DATA] Phố …" at bounding box center [288, 141] width 577 height 283
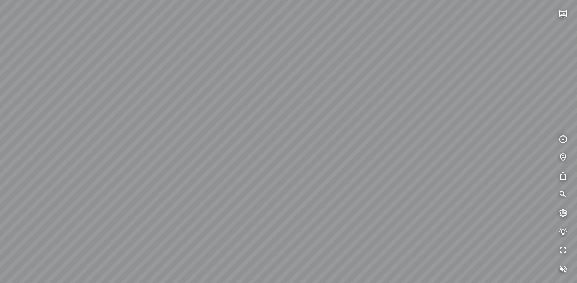
click at [363, 85] on div "Light Tower [GEOGRAPHIC_DATA] Tổng thể [GEOGRAPHIC_DATA] [GEOGRAPHIC_DATA] Phố …" at bounding box center [288, 141] width 577 height 283
click at [356, 86] on div "Light Tower [GEOGRAPHIC_DATA] Tổng thể [GEOGRAPHIC_DATA] [GEOGRAPHIC_DATA] Phố …" at bounding box center [288, 141] width 577 height 283
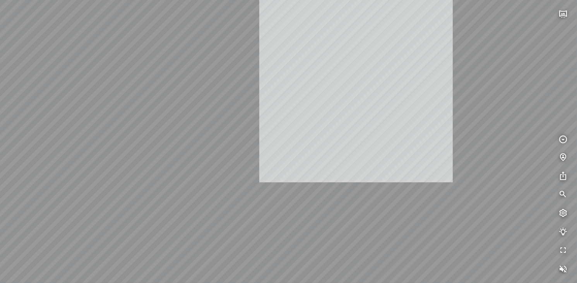
click at [353, 84] on div "Light Tower [GEOGRAPHIC_DATA] Tổng thể [GEOGRAPHIC_DATA] [GEOGRAPHIC_DATA] Phố …" at bounding box center [288, 141] width 577 height 283
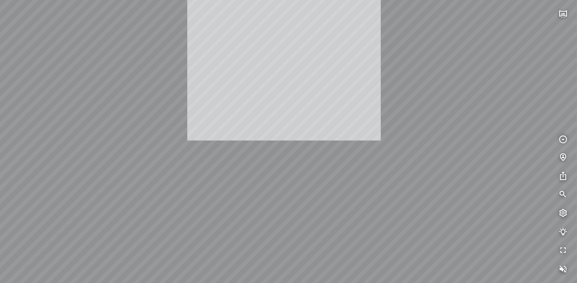
click at [286, 58] on div "Light Tower [GEOGRAPHIC_DATA] Tổng thể [GEOGRAPHIC_DATA] [GEOGRAPHIC_DATA] Phố …" at bounding box center [288, 141] width 577 height 283
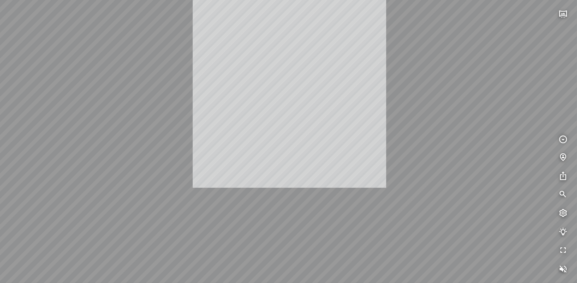
click at [290, 92] on div "Light Tower [GEOGRAPHIC_DATA] Tổng thể [GEOGRAPHIC_DATA] [GEOGRAPHIC_DATA] Phố …" at bounding box center [288, 141] width 577 height 283
click at [290, 97] on div "Light Tower [GEOGRAPHIC_DATA] Tổng thể [GEOGRAPHIC_DATA] [GEOGRAPHIC_DATA] Phố …" at bounding box center [288, 141] width 577 height 283
click at [295, 93] on div "Light Tower [GEOGRAPHIC_DATA] Tổng thể [GEOGRAPHIC_DATA] [GEOGRAPHIC_DATA] Phố …" at bounding box center [288, 141] width 577 height 283
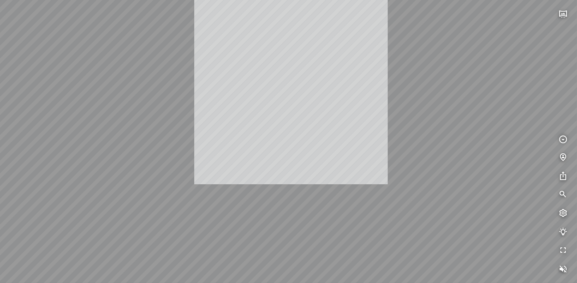
click at [295, 90] on div "Light Tower [GEOGRAPHIC_DATA] Tổng thể [GEOGRAPHIC_DATA] [GEOGRAPHIC_DATA] Phố …" at bounding box center [288, 141] width 577 height 283
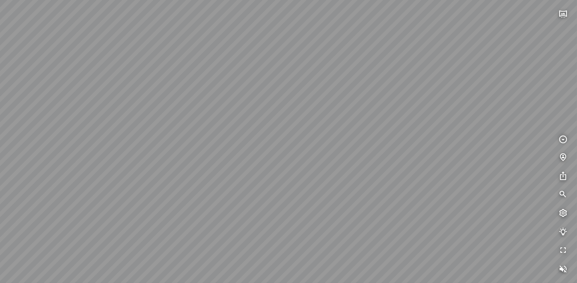
click at [292, 97] on div "Light Tower [GEOGRAPHIC_DATA] Tổng thể [GEOGRAPHIC_DATA] [GEOGRAPHIC_DATA] Phố …" at bounding box center [288, 141] width 577 height 283
click at [291, 96] on div "Light Tower [GEOGRAPHIC_DATA] Tổng thể [GEOGRAPHIC_DATA] [GEOGRAPHIC_DATA] Phố …" at bounding box center [288, 141] width 577 height 283
click at [342, 89] on div "Light Tower [GEOGRAPHIC_DATA] Tổng thể [GEOGRAPHIC_DATA] [GEOGRAPHIC_DATA] Phố …" at bounding box center [288, 141] width 577 height 283
drag, startPoint x: 342, startPoint y: 88, endPoint x: 404, endPoint y: 46, distance: 74.8
click at [402, 47] on div "Light Tower [GEOGRAPHIC_DATA] Tổng thể [GEOGRAPHIC_DATA] [GEOGRAPHIC_DATA] Phố …" at bounding box center [288, 141] width 577 height 283
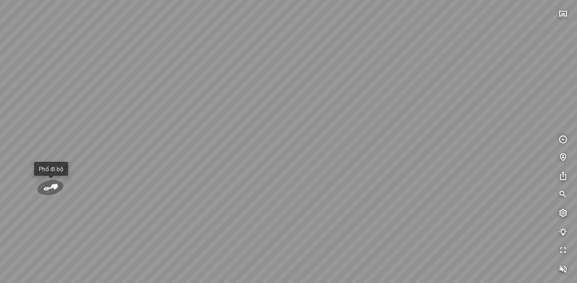
drag, startPoint x: 329, startPoint y: 102, endPoint x: 443, endPoint y: 95, distance: 113.6
click at [435, 95] on div "Light Tower [GEOGRAPHIC_DATA] Tổng thể [GEOGRAPHIC_DATA] [GEOGRAPHIC_DATA] Phố …" at bounding box center [288, 141] width 577 height 283
drag, startPoint x: 255, startPoint y: 103, endPoint x: 326, endPoint y: 181, distance: 105.8
click at [326, 181] on div "Light Tower [GEOGRAPHIC_DATA] Tổng thể [GEOGRAPHIC_DATA] [GEOGRAPHIC_DATA] Phố …" at bounding box center [288, 141] width 577 height 283
drag, startPoint x: 271, startPoint y: 185, endPoint x: 305, endPoint y: 161, distance: 41.9
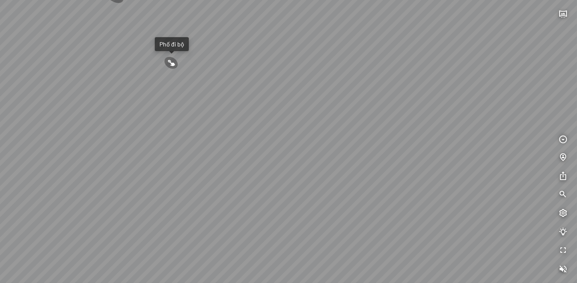
click at [305, 161] on div "Light Tower [GEOGRAPHIC_DATA] Tổng thể [GEOGRAPHIC_DATA] [GEOGRAPHIC_DATA] Phố …" at bounding box center [288, 141] width 577 height 283
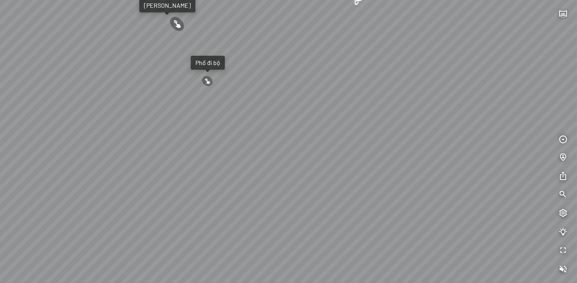
drag, startPoint x: 239, startPoint y: 96, endPoint x: 226, endPoint y: 150, distance: 55.3
click at [226, 150] on div "Light Tower [GEOGRAPHIC_DATA] Tổng thể [GEOGRAPHIC_DATA] [GEOGRAPHIC_DATA] Phố …" at bounding box center [288, 141] width 577 height 283
drag, startPoint x: 226, startPoint y: 150, endPoint x: 212, endPoint y: 99, distance: 53.0
click at [212, 99] on div "Light Tower [GEOGRAPHIC_DATA] Tổng thể [GEOGRAPHIC_DATA] [GEOGRAPHIC_DATA] Phố …" at bounding box center [288, 141] width 577 height 283
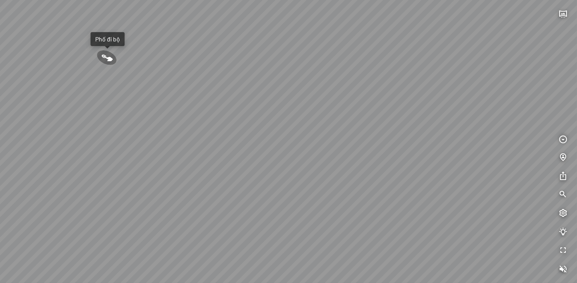
drag, startPoint x: 271, startPoint y: 145, endPoint x: 230, endPoint y: 213, distance: 79.1
click at [219, 213] on div "Light Tower [GEOGRAPHIC_DATA] Tổng thể [GEOGRAPHIC_DATA] [GEOGRAPHIC_DATA] Phố …" at bounding box center [288, 141] width 577 height 283
drag, startPoint x: 351, startPoint y: 221, endPoint x: 315, endPoint y: 113, distance: 114.3
click at [315, 113] on div "Light Tower [GEOGRAPHIC_DATA] Tổng thể [GEOGRAPHIC_DATA] [GEOGRAPHIC_DATA] Phố …" at bounding box center [288, 141] width 577 height 283
drag, startPoint x: 331, startPoint y: 161, endPoint x: 302, endPoint y: 108, distance: 61.0
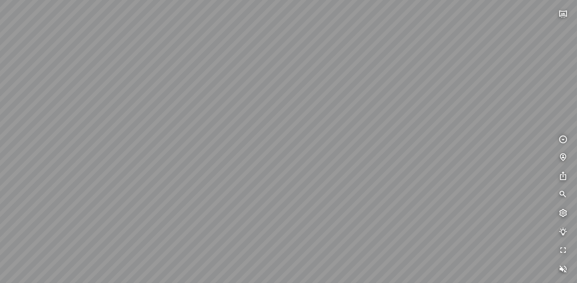
click at [303, 111] on div "Light Tower [GEOGRAPHIC_DATA] Tổng thể [GEOGRAPHIC_DATA] [GEOGRAPHIC_DATA] Phố …" at bounding box center [288, 141] width 577 height 283
drag, startPoint x: 307, startPoint y: 116, endPoint x: 276, endPoint y: 130, distance: 34.5
click at [276, 130] on div "Light Tower [GEOGRAPHIC_DATA] Tổng thể [GEOGRAPHIC_DATA] [GEOGRAPHIC_DATA] Phố …" at bounding box center [288, 141] width 577 height 283
drag, startPoint x: 62, startPoint y: 118, endPoint x: 91, endPoint y: 117, distance: 29.0
click at [91, 117] on div "Light Tower [GEOGRAPHIC_DATA] Tổng thể [GEOGRAPHIC_DATA] [GEOGRAPHIC_DATA] Phố …" at bounding box center [288, 141] width 577 height 283
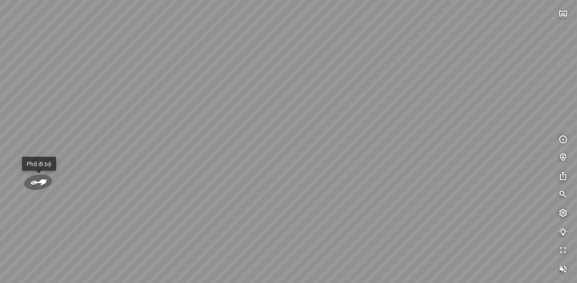
drag, startPoint x: 337, startPoint y: 97, endPoint x: 302, endPoint y: 89, distance: 36.1
click at [302, 89] on div "Light Tower [GEOGRAPHIC_DATA] Tổng thể [GEOGRAPHIC_DATA] [GEOGRAPHIC_DATA] Phố …" at bounding box center [288, 141] width 577 height 283
drag, startPoint x: 391, startPoint y: 151, endPoint x: 383, endPoint y: 150, distance: 8.2
click at [383, 150] on div "Light Tower [GEOGRAPHIC_DATA] Tổng thể [GEOGRAPHIC_DATA] [GEOGRAPHIC_DATA] Phố …" at bounding box center [288, 141] width 577 height 283
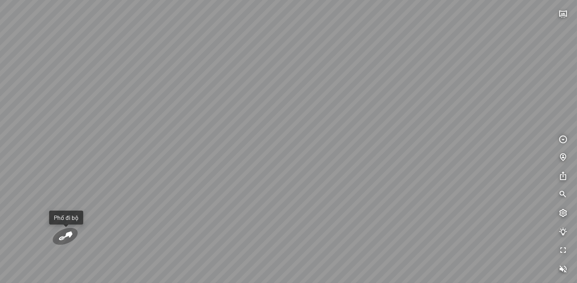
drag, startPoint x: 394, startPoint y: 136, endPoint x: 426, endPoint y: 97, distance: 49.8
click at [425, 98] on div "Light Tower [GEOGRAPHIC_DATA] Tổng thể [GEOGRAPHIC_DATA] [GEOGRAPHIC_DATA] Phố …" at bounding box center [288, 141] width 577 height 283
drag, startPoint x: 456, startPoint y: 114, endPoint x: 448, endPoint y: 154, distance: 40.6
click at [448, 154] on div "Light Tower [GEOGRAPHIC_DATA] Tổng thể [GEOGRAPHIC_DATA] [GEOGRAPHIC_DATA] Phố …" at bounding box center [288, 141] width 577 height 283
